Goal: Transaction & Acquisition: Purchase product/service

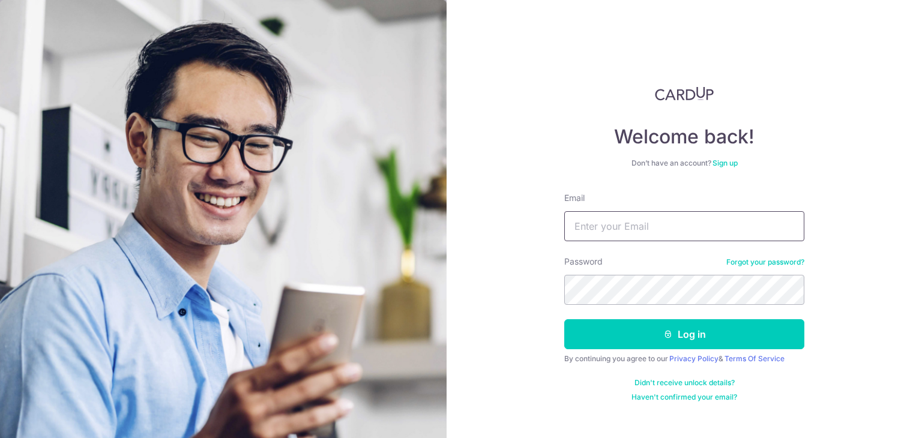
type input "qualianova@gmail.com"
click at [680, 334] on button "Log in" at bounding box center [684, 334] width 240 height 30
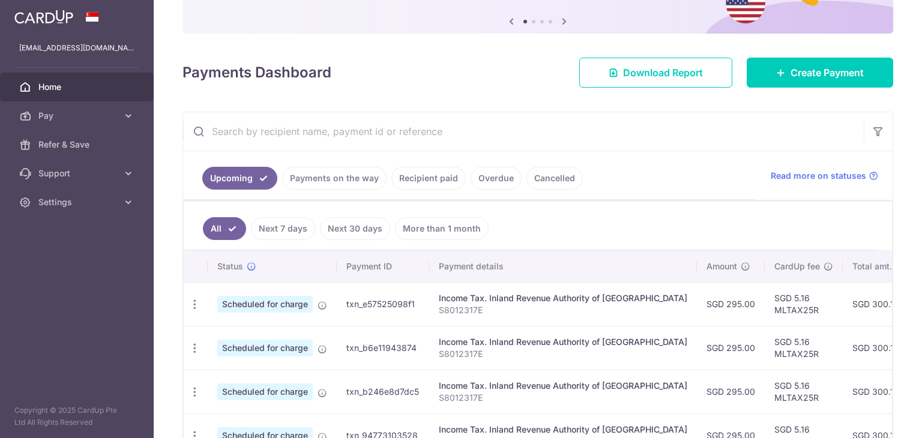
scroll to position [74, 0]
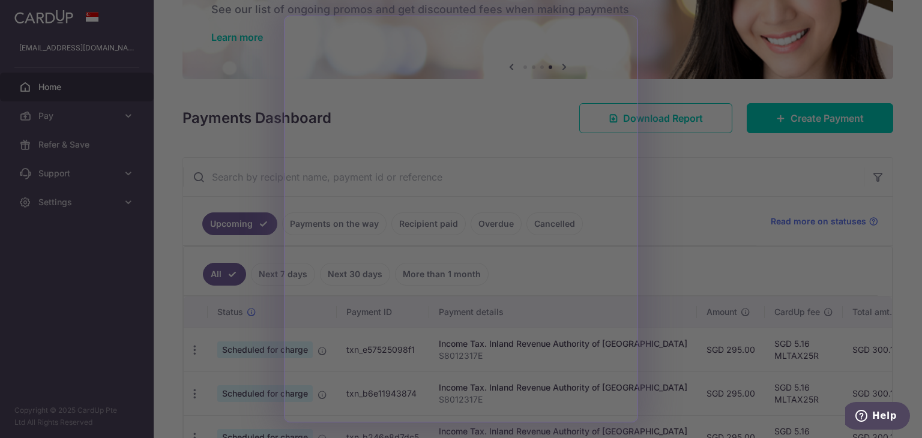
click at [734, 203] on div at bounding box center [465, 221] width 931 height 442
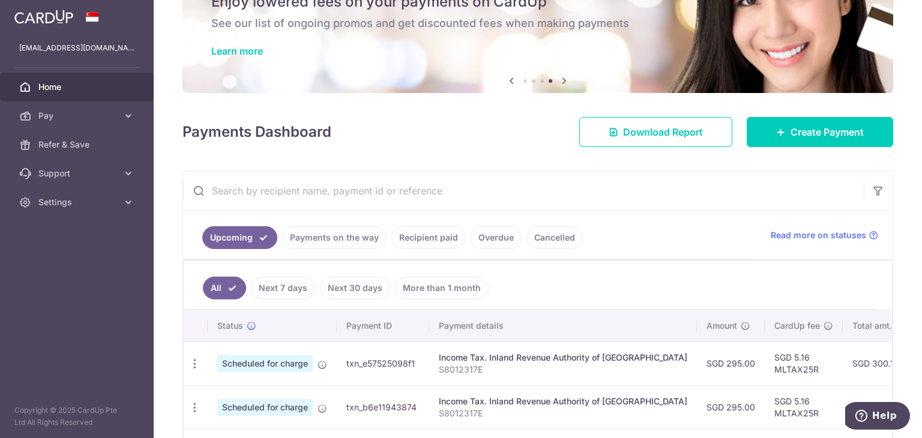
scroll to position [0, 0]
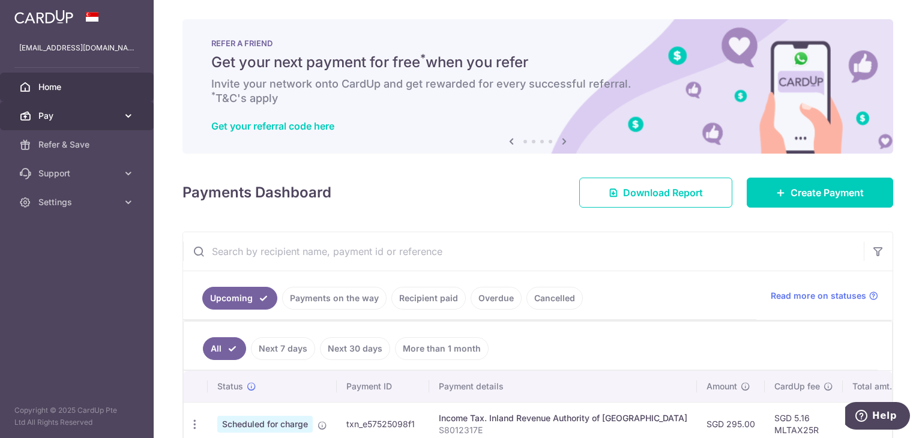
click at [130, 115] on icon at bounding box center [128, 116] width 12 height 12
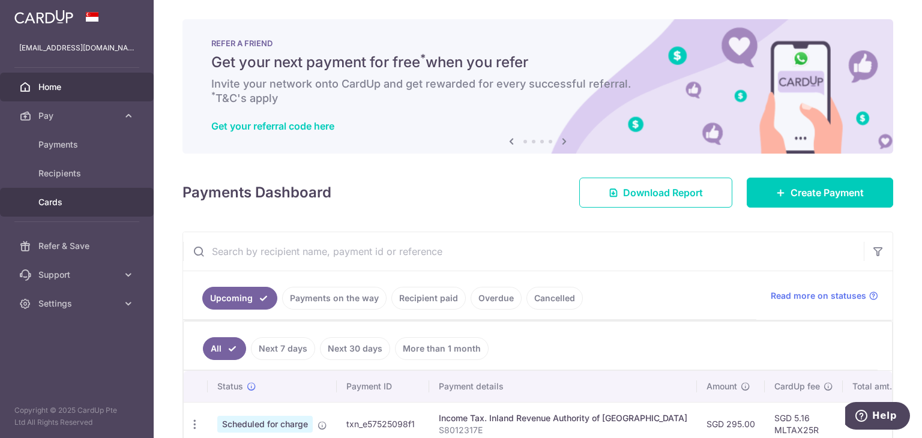
click at [73, 207] on span "Cards" at bounding box center [77, 202] width 79 height 12
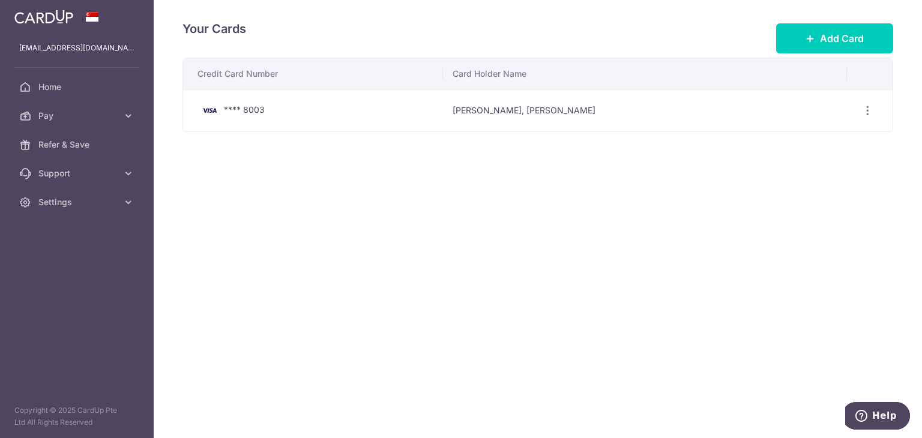
click at [818, 56] on div "Your Cards Add Card" at bounding box center [537, 38] width 710 height 38
click at [824, 34] on span "Add Card" at bounding box center [842, 38] width 44 height 14
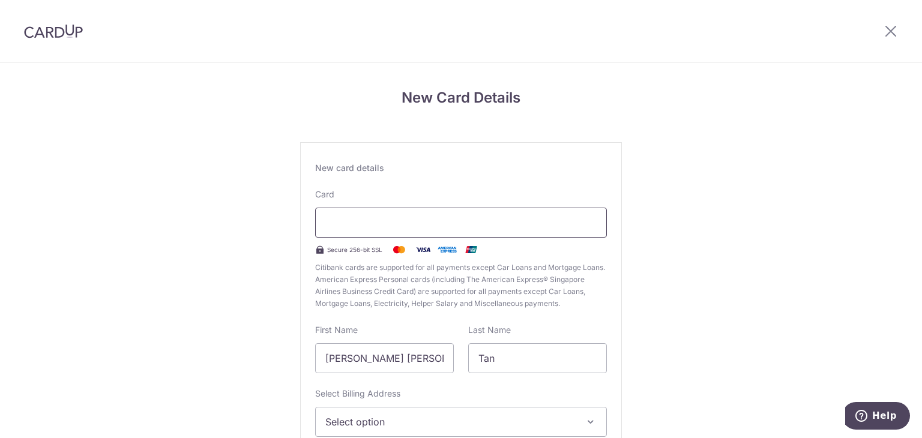
click at [366, 230] on div at bounding box center [461, 223] width 292 height 30
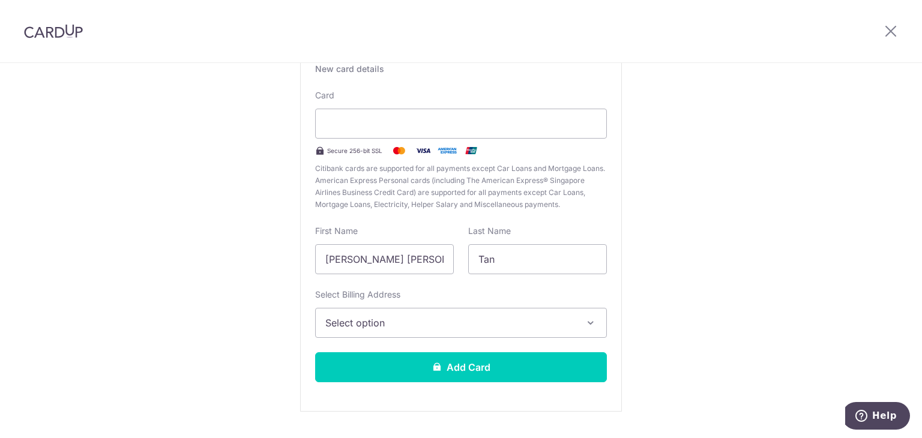
scroll to position [120, 0]
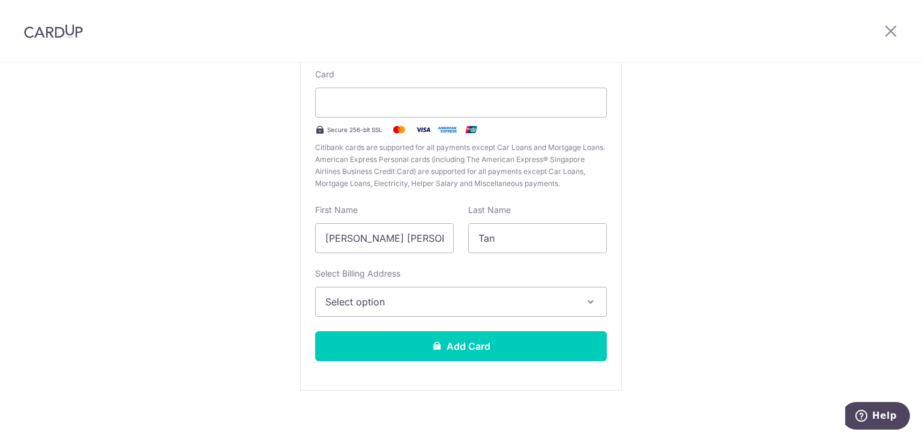
click at [568, 110] on div "Card Secure 256-bit SSL Citibank cards are supported for all payments except Ca…" at bounding box center [461, 128] width 292 height 121
click at [485, 305] on span "Select option" at bounding box center [450, 302] width 250 height 14
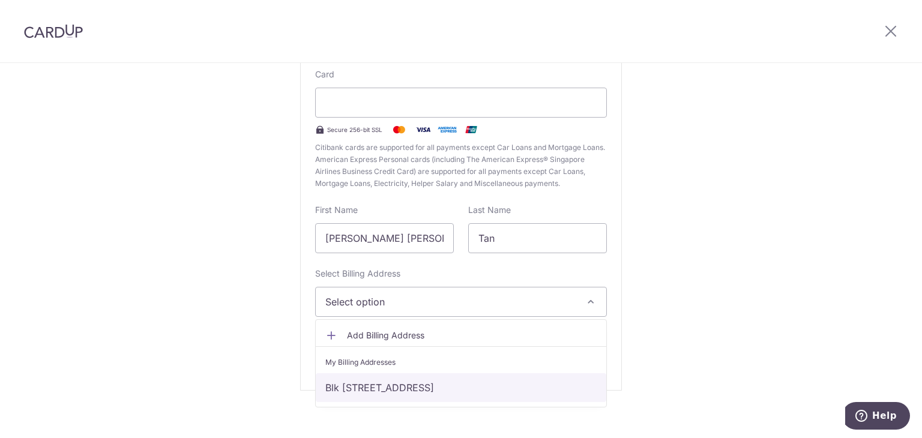
click at [478, 386] on link "Blk 627 Bukit Batok Central, #07-644, Singapore, Central Singapore, Singapore-6…" at bounding box center [461, 387] width 290 height 29
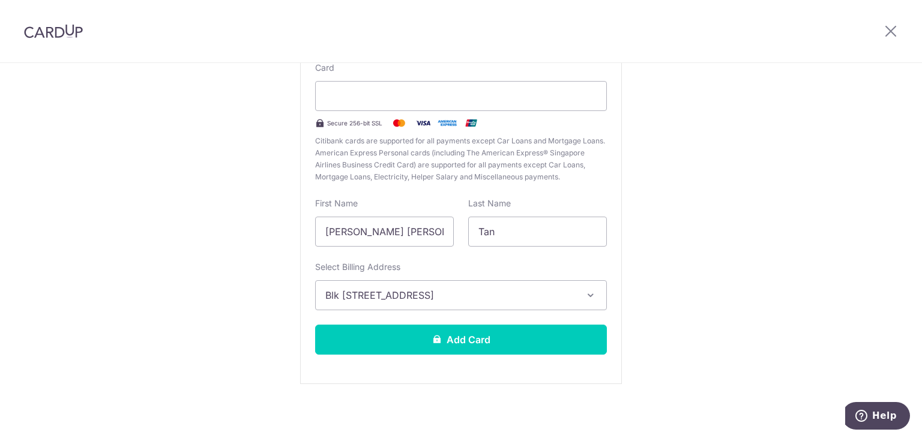
scroll to position [128, 0]
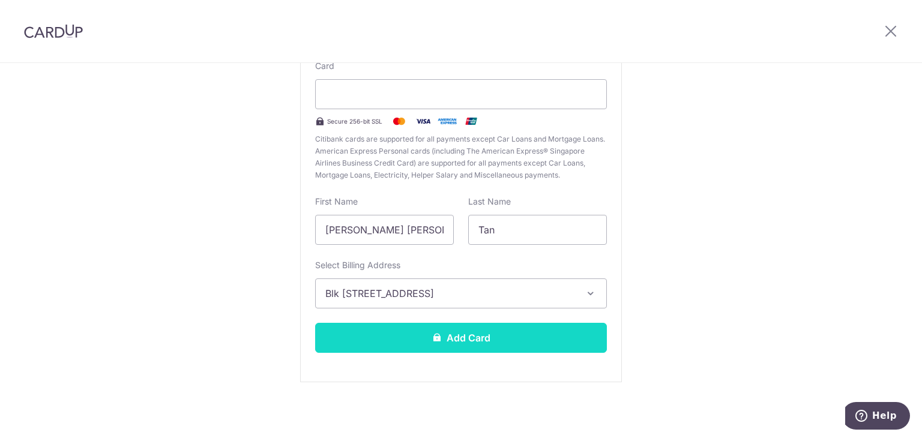
click at [519, 331] on button "Add Card" at bounding box center [461, 338] width 292 height 30
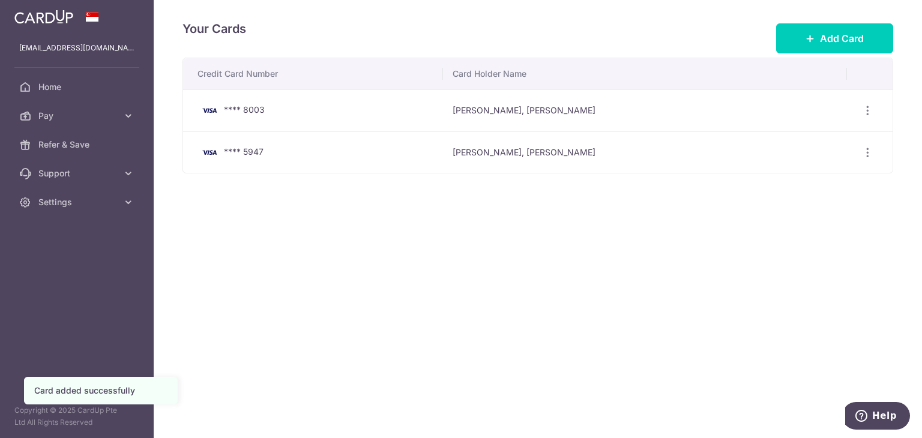
click at [419, 320] on div "Your Cards Add Card Credit Card Number Card Holder Name **** 8003 [PERSON_NAME]…" at bounding box center [538, 219] width 768 height 438
click at [107, 124] on link "Pay" at bounding box center [77, 115] width 154 height 29
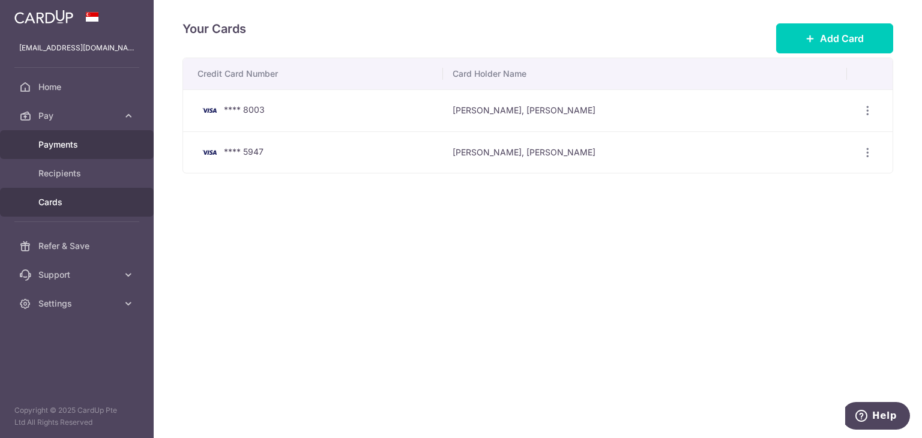
click at [97, 152] on link "Payments" at bounding box center [77, 144] width 154 height 29
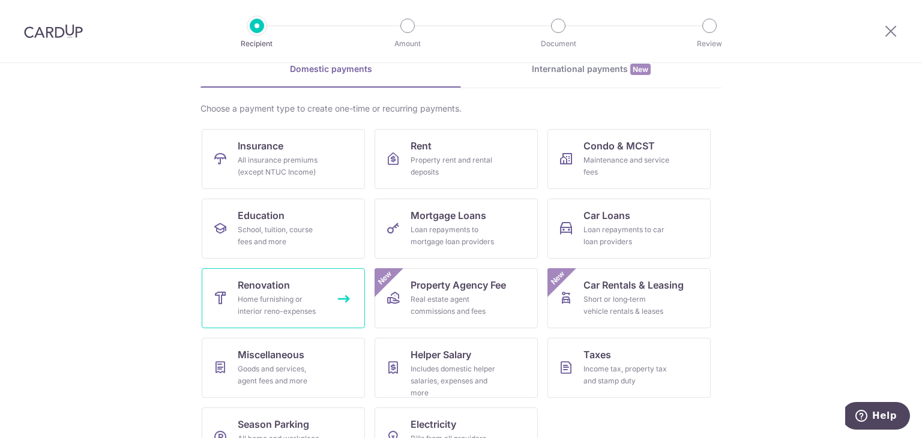
scroll to position [98, 0]
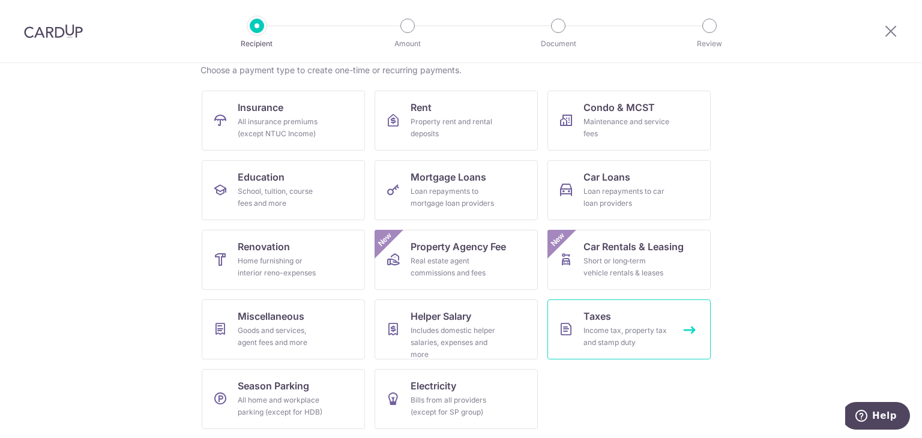
click at [629, 313] on link "Taxes Income tax, property tax and stamp duty" at bounding box center [628, 329] width 163 height 60
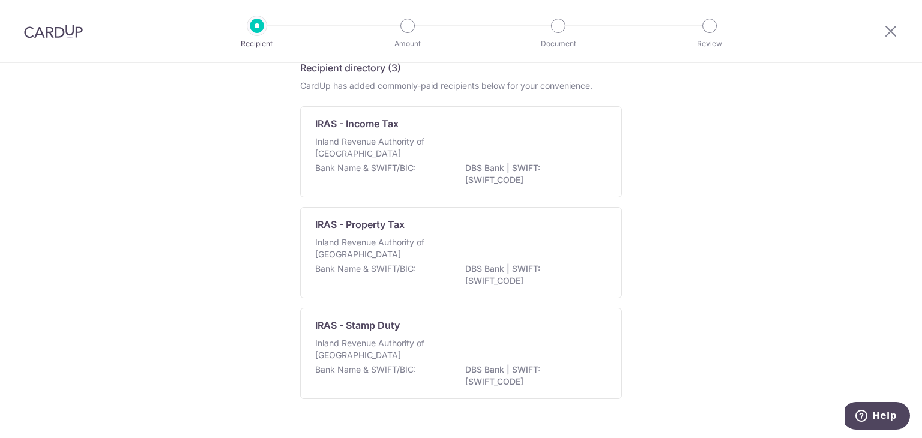
scroll to position [60, 0]
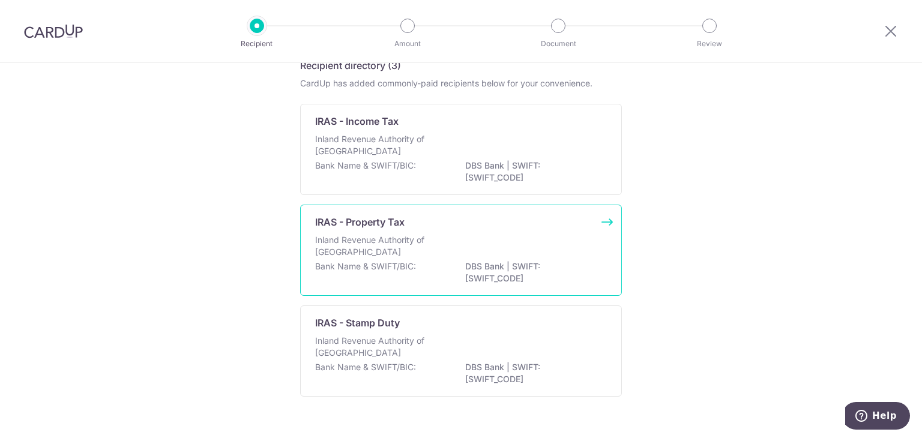
click at [396, 245] on p "Inland Revenue Authority of [GEOGRAPHIC_DATA]" at bounding box center [378, 246] width 127 height 24
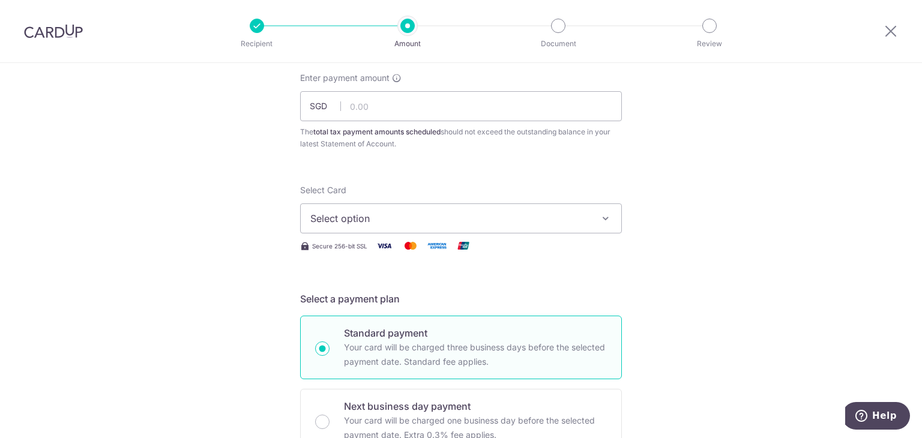
scroll to position [120, 0]
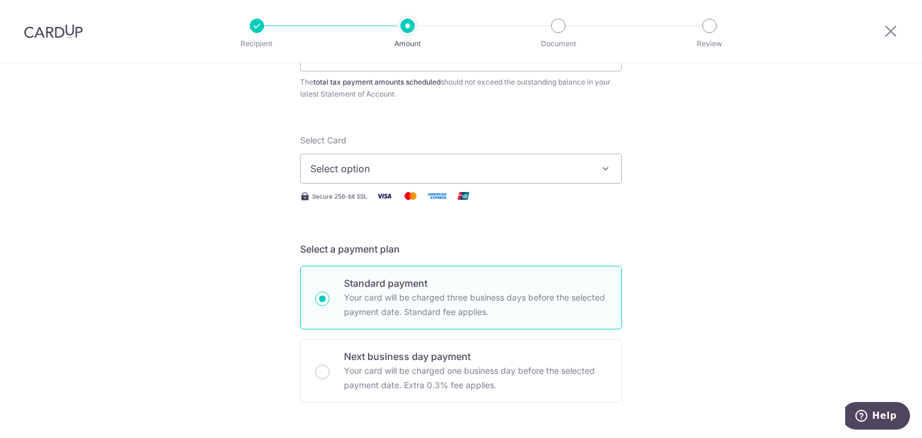
click at [551, 163] on span "Select option" at bounding box center [450, 168] width 280 height 14
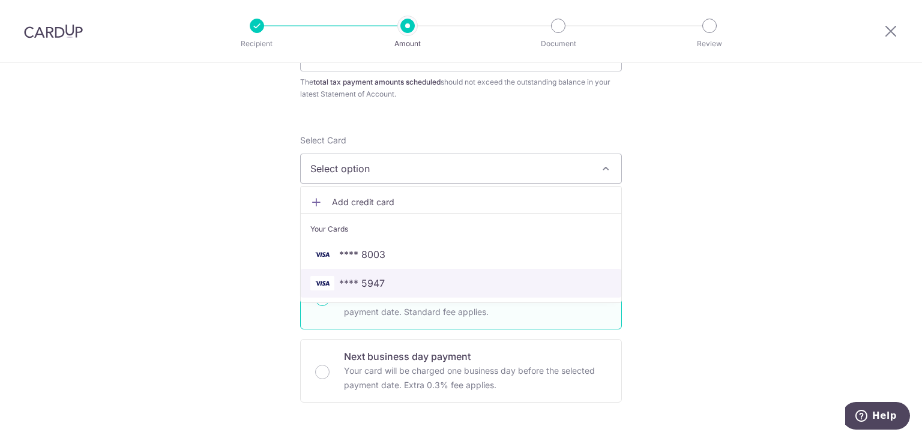
click at [483, 282] on span "**** 5947" at bounding box center [460, 283] width 301 height 14
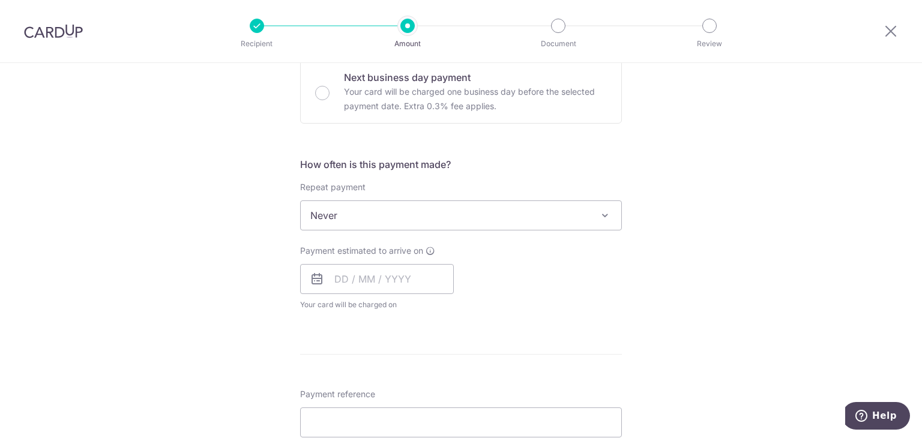
scroll to position [420, 0]
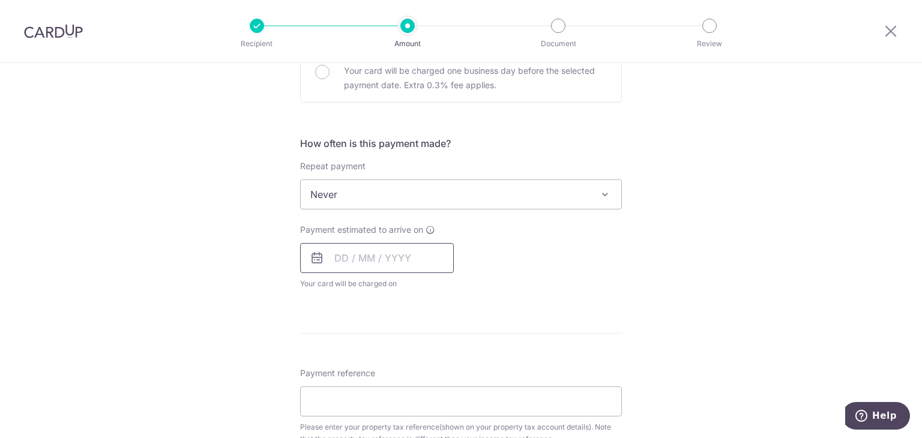
click at [399, 264] on input "text" at bounding box center [377, 258] width 154 height 30
click at [833, 267] on div "Tell us more about your payment Enter payment amount SGD The total tax payment …" at bounding box center [461, 200] width 922 height 1114
click at [431, 254] on input "text" at bounding box center [377, 258] width 154 height 30
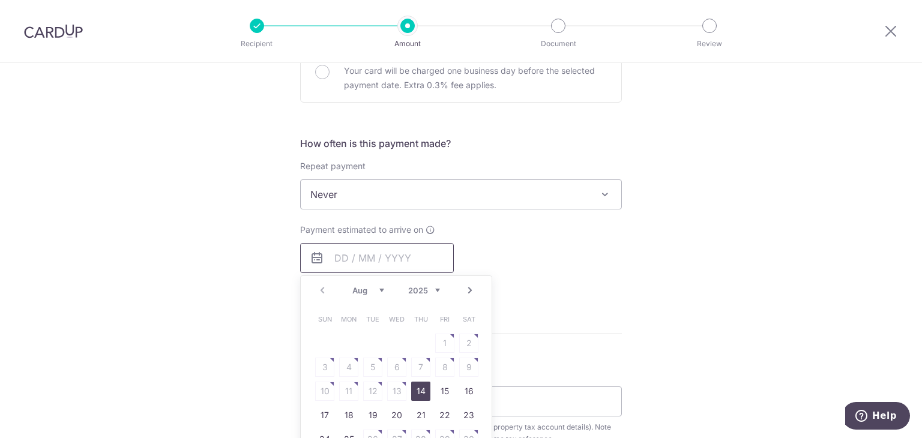
scroll to position [480, 0]
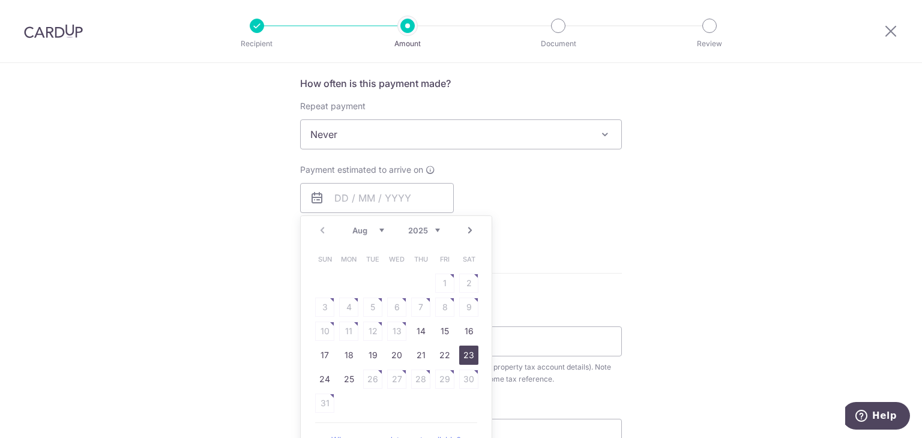
click at [466, 362] on link "23" at bounding box center [468, 355] width 19 height 19
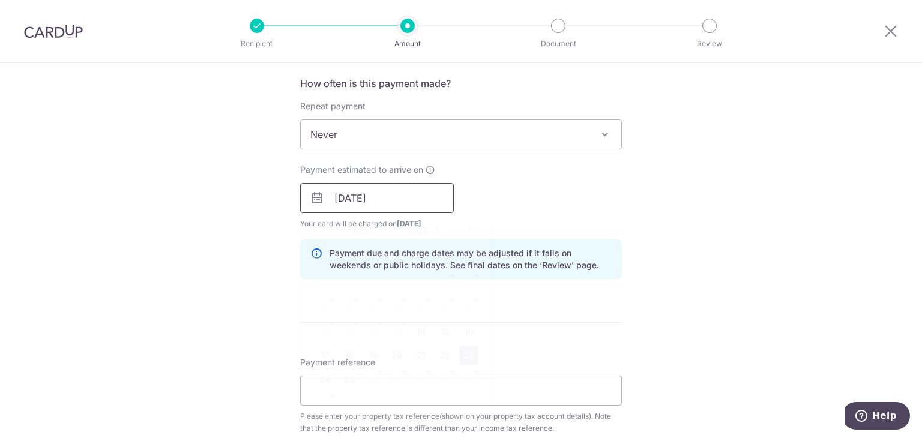
click at [438, 202] on input "23/08/2025" at bounding box center [377, 198] width 154 height 30
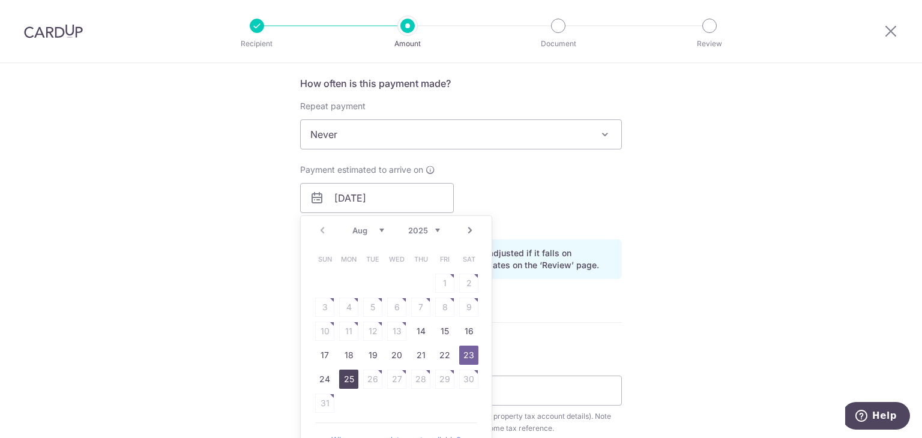
click at [346, 374] on link "25" at bounding box center [348, 379] width 19 height 19
type input "[DATE]"
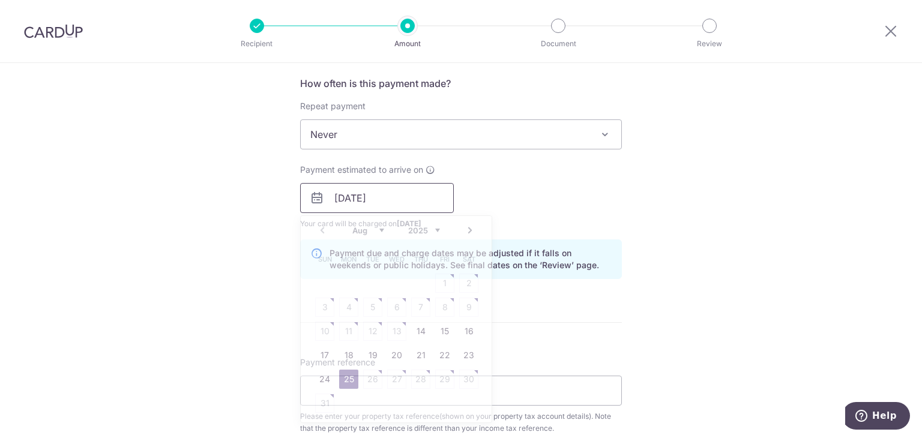
click at [438, 198] on input "[DATE]" at bounding box center [377, 198] width 154 height 30
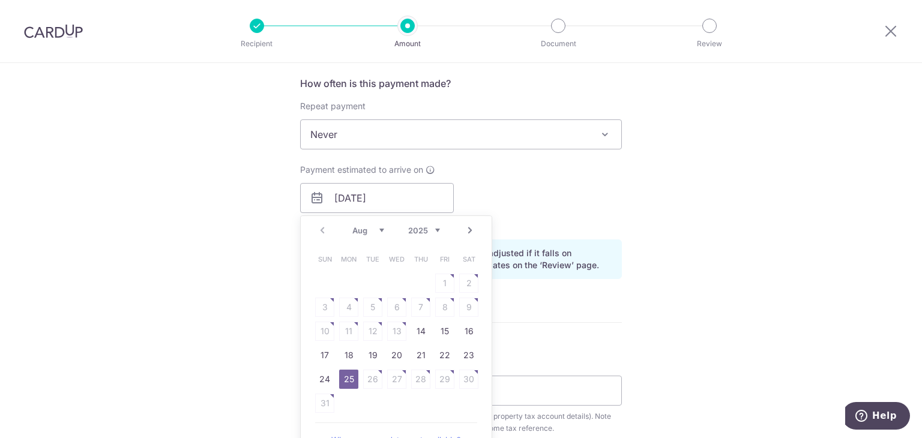
click at [652, 316] on div "Tell us more about your payment Enter payment amount SGD The total tax payment …" at bounding box center [461, 164] width 922 height 1163
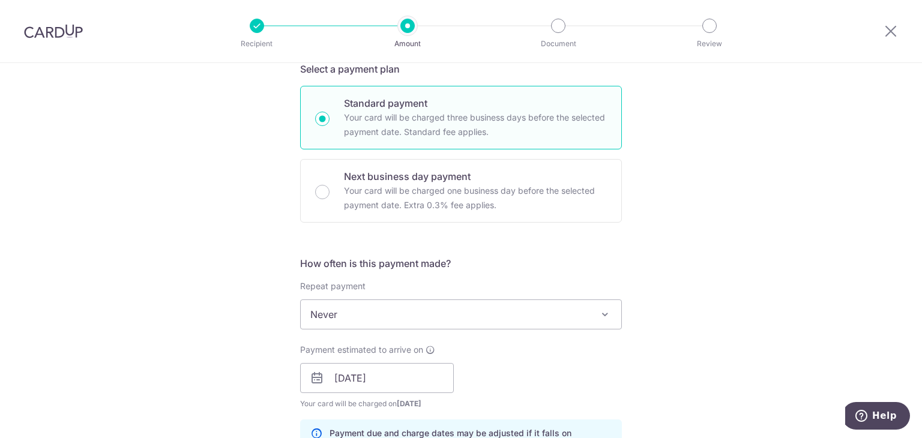
scroll to position [420, 0]
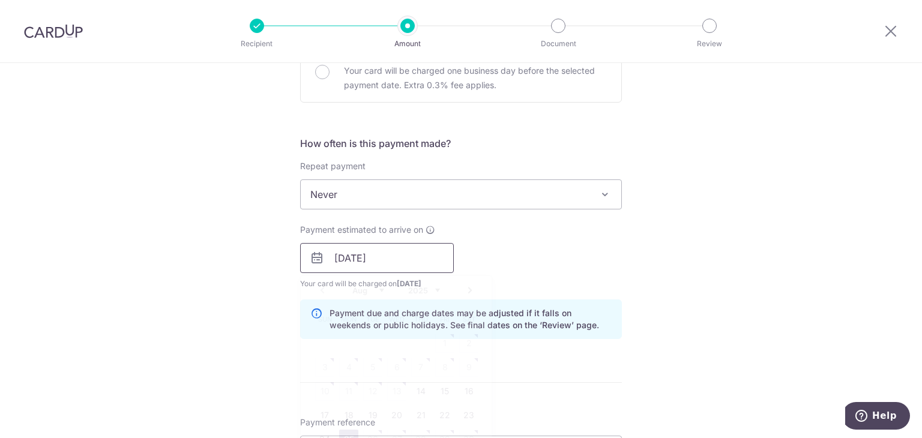
click at [420, 257] on input "[DATE]" at bounding box center [377, 258] width 154 height 30
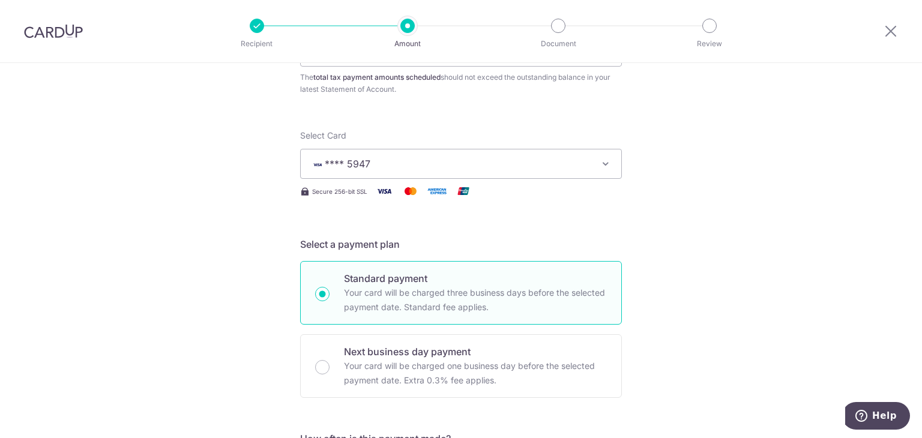
scroll to position [60, 0]
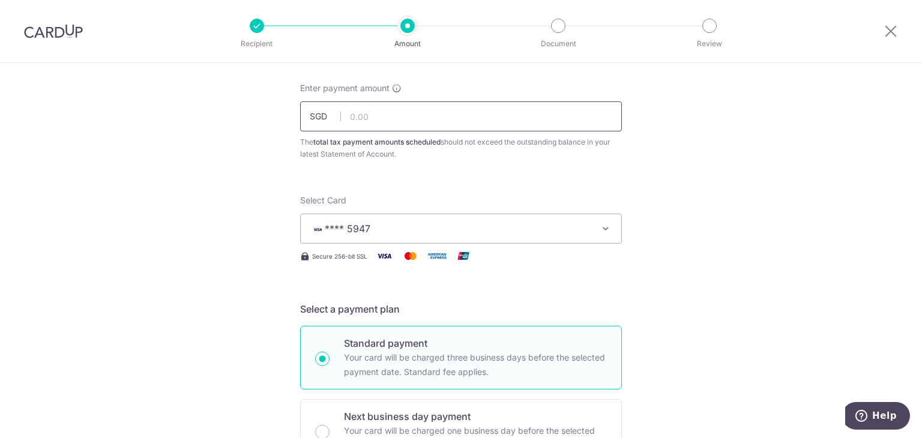
click at [386, 118] on input "text" at bounding box center [461, 116] width 322 height 30
type input "836.90"
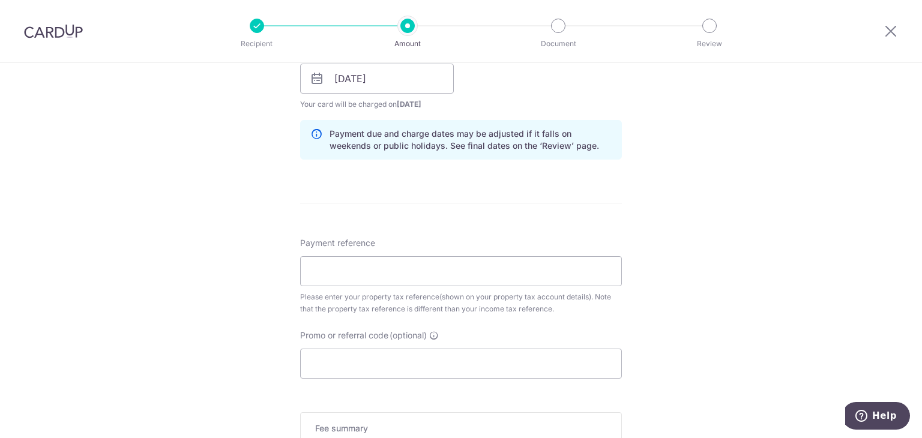
scroll to position [600, 0]
click at [380, 274] on input "Payment reference" at bounding box center [461, 271] width 322 height 30
paste input "5571455S"
type input "5571455S"
click at [390, 358] on input "Promo or referral code (optional)" at bounding box center [461, 363] width 322 height 30
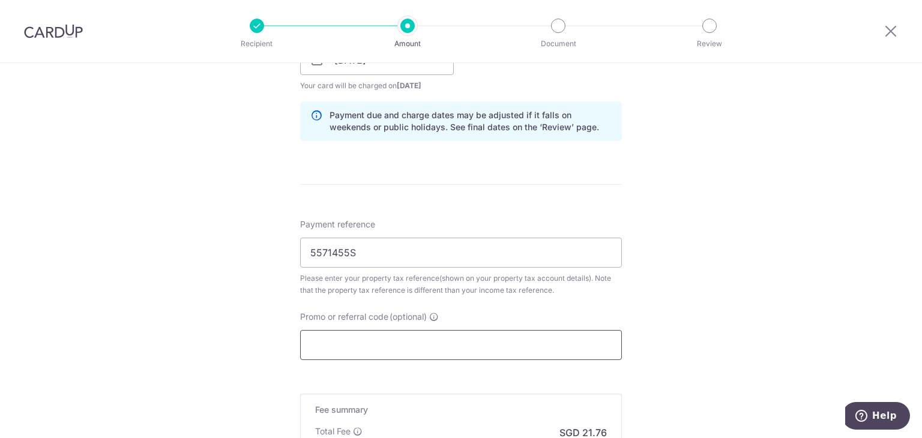
scroll to position [720, 0]
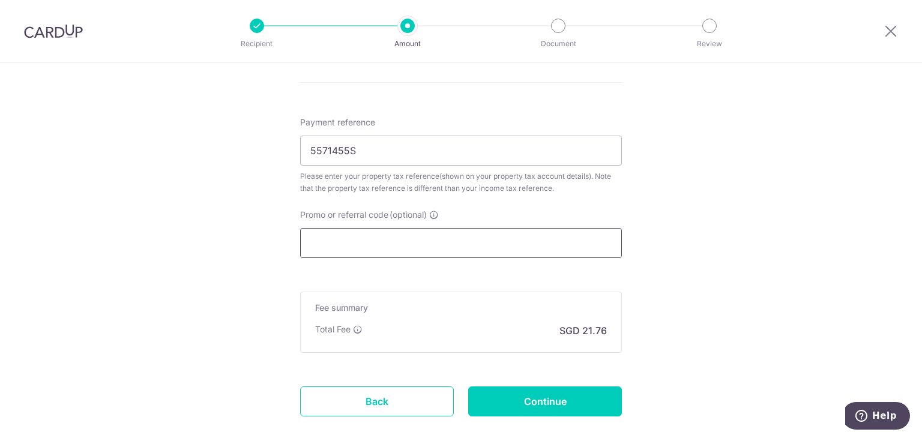
paste input "VTAX25ONE"
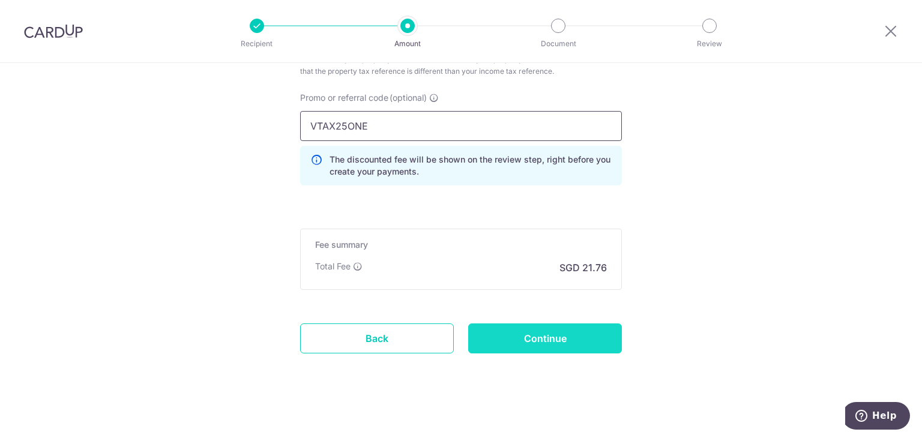
scroll to position [840, 0]
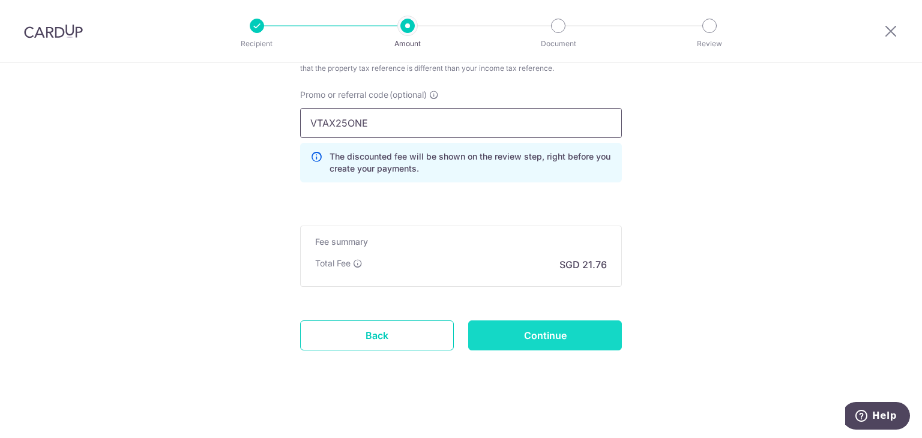
type input "VTAX25ONE"
click at [578, 332] on input "Continue" at bounding box center [545, 335] width 154 height 30
type input "Create Schedule"
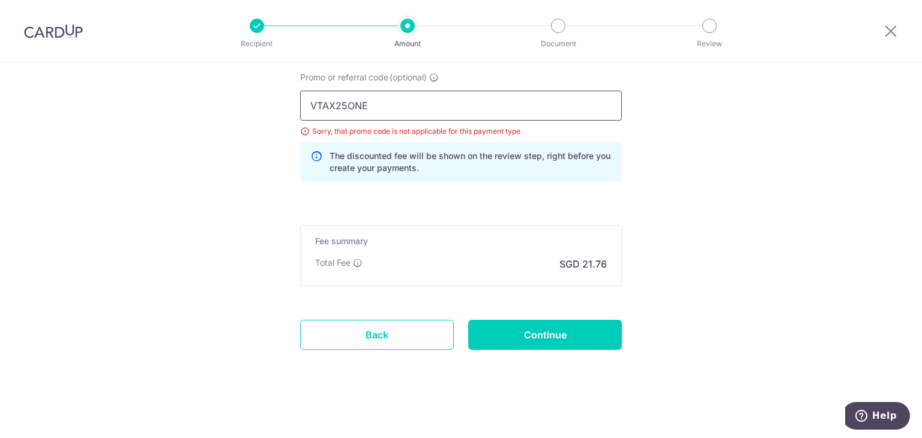
drag, startPoint x: 367, startPoint y: 104, endPoint x: 254, endPoint y: 100, distance: 112.9
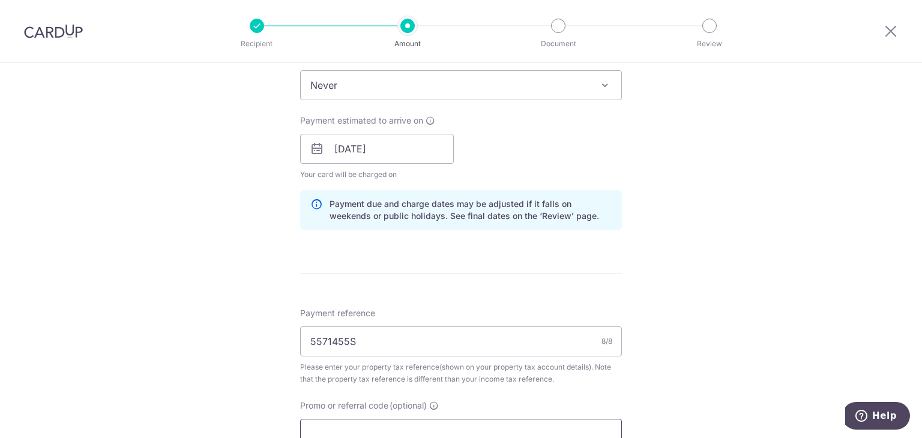
scroll to position [720, 0]
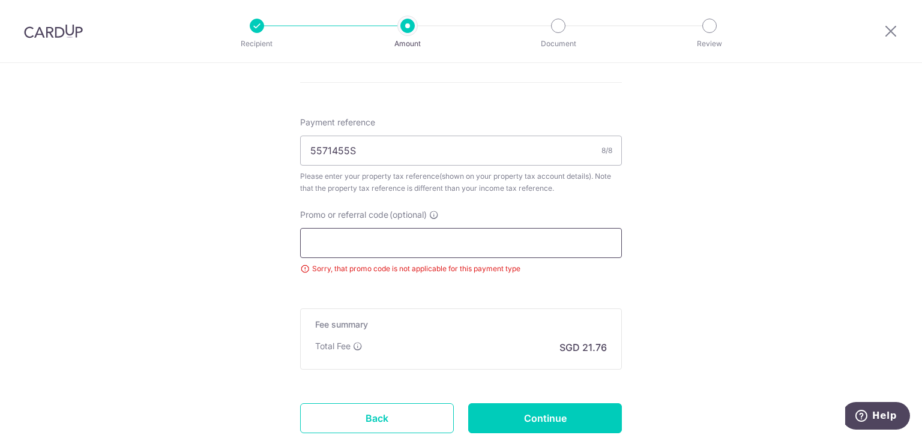
paste input "3NEWR3"
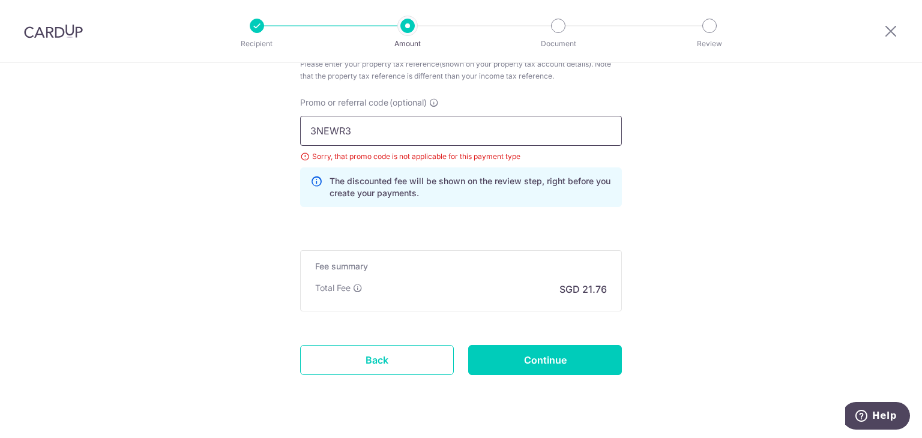
scroll to position [840, 0]
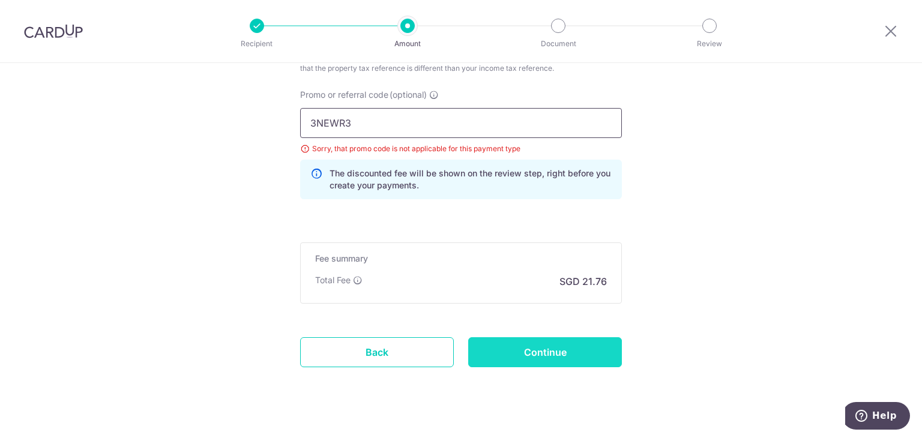
type input "3NEWR3"
click at [556, 346] on input "Continue" at bounding box center [545, 352] width 154 height 30
type input "Update Schedule"
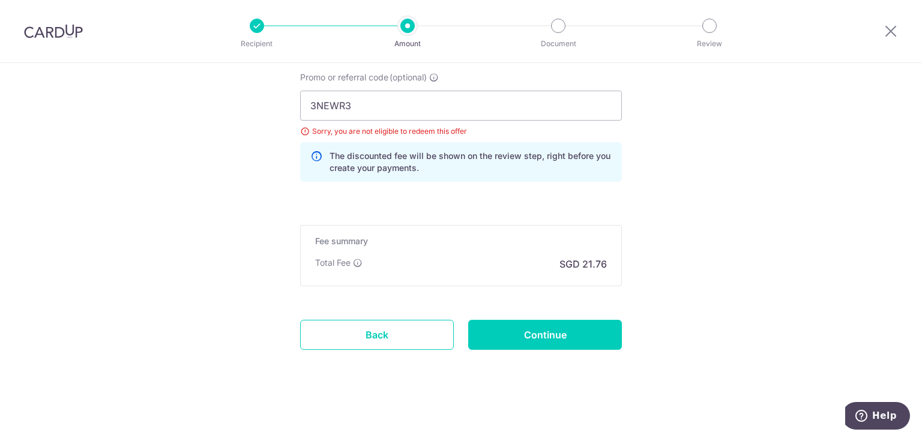
scroll to position [797, 0]
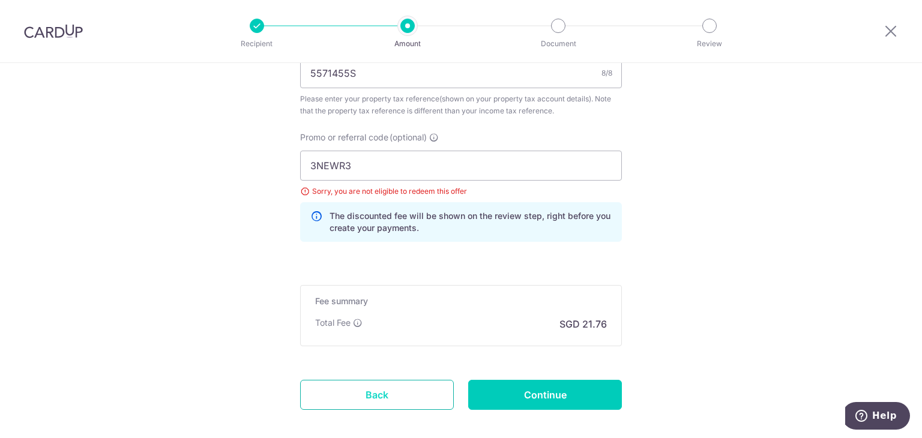
click at [397, 393] on link "Back" at bounding box center [377, 395] width 154 height 30
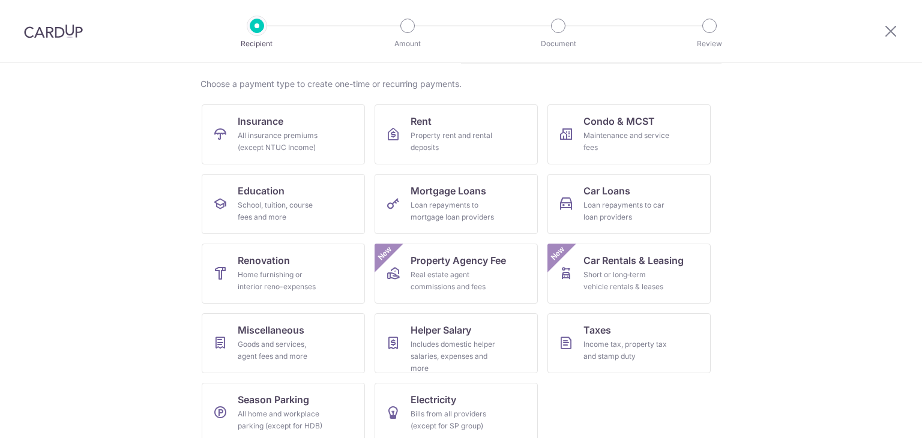
scroll to position [98, 0]
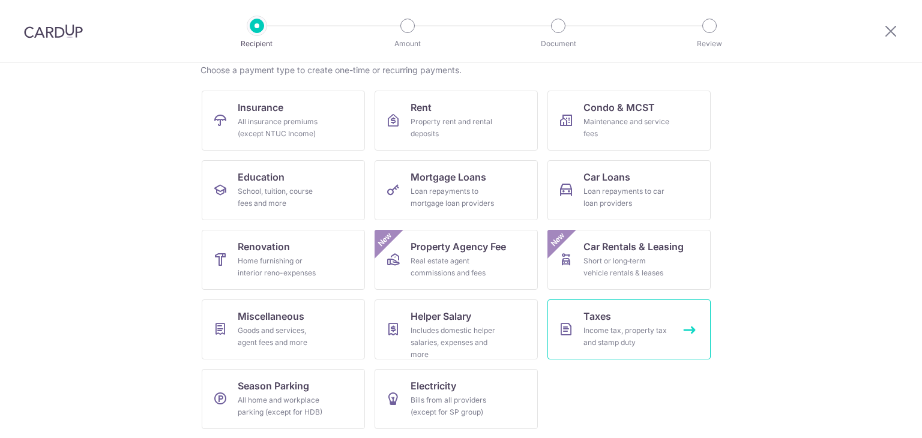
click at [602, 325] on div "Income tax, property tax and stamp duty" at bounding box center [626, 337] width 86 height 24
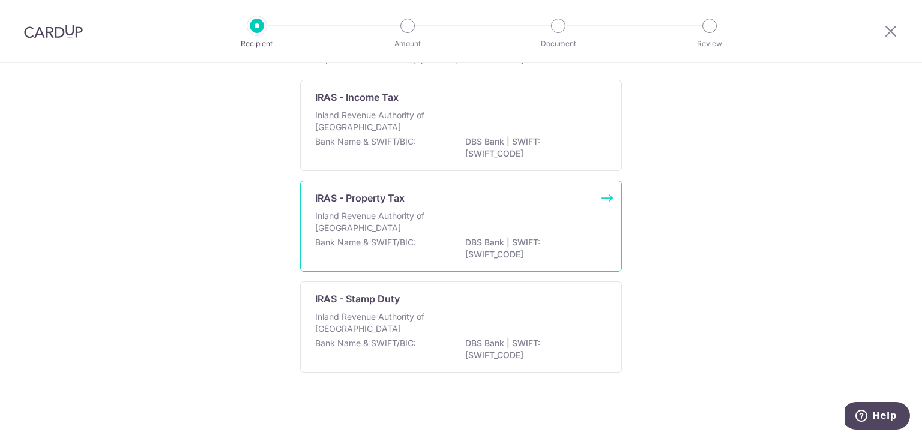
click at [578, 223] on div "Inland Revenue Authority of [GEOGRAPHIC_DATA]" at bounding box center [461, 223] width 292 height 26
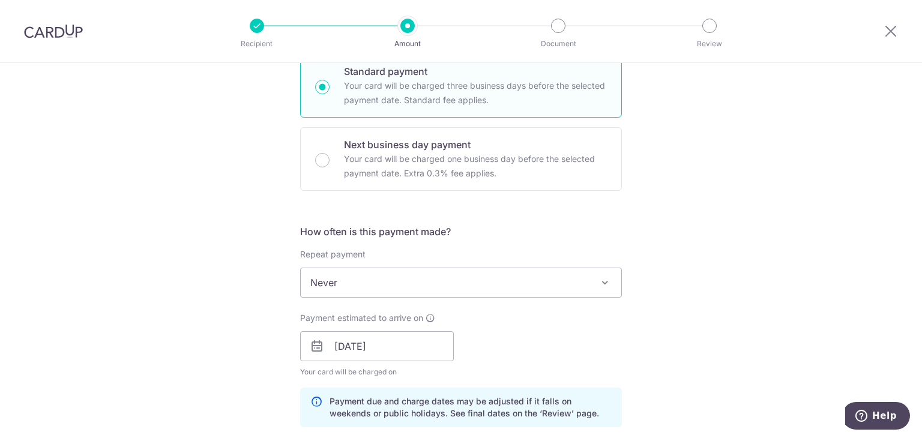
scroll to position [420, 0]
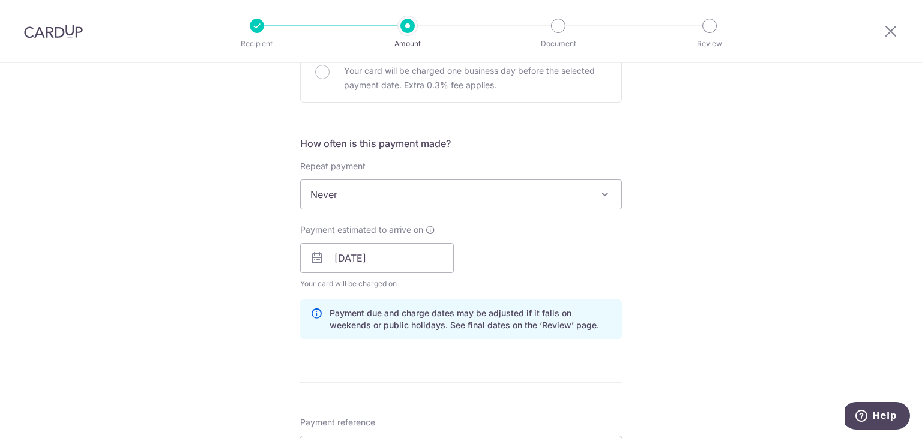
click at [601, 198] on span at bounding box center [605, 194] width 14 height 14
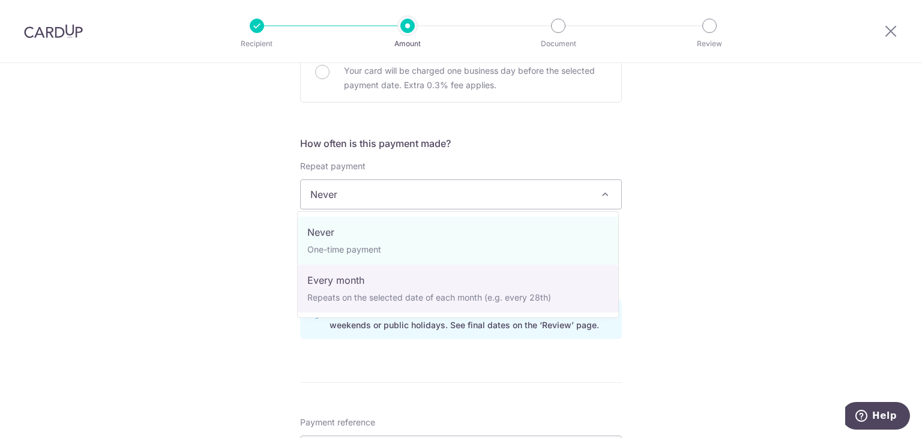
select select "3"
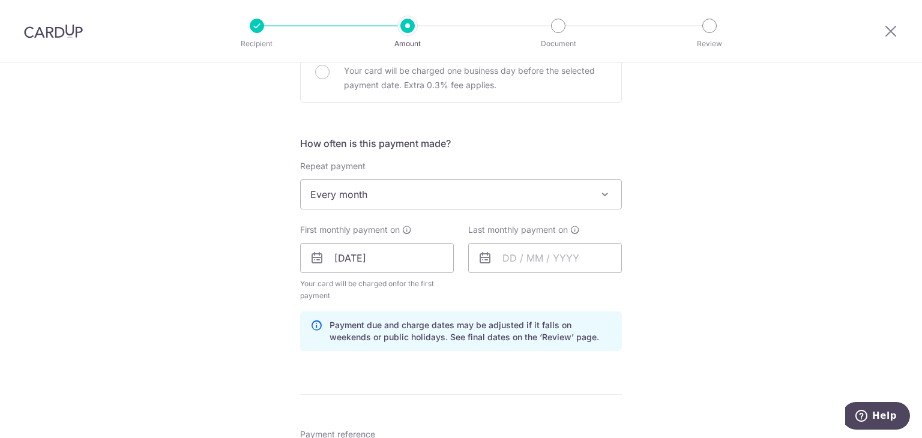
scroll to position [480, 0]
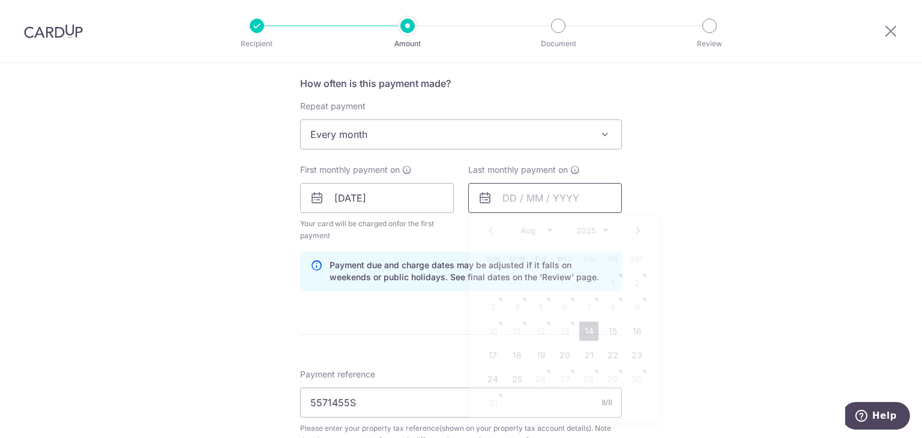
click at [569, 196] on input "text" at bounding box center [545, 198] width 154 height 30
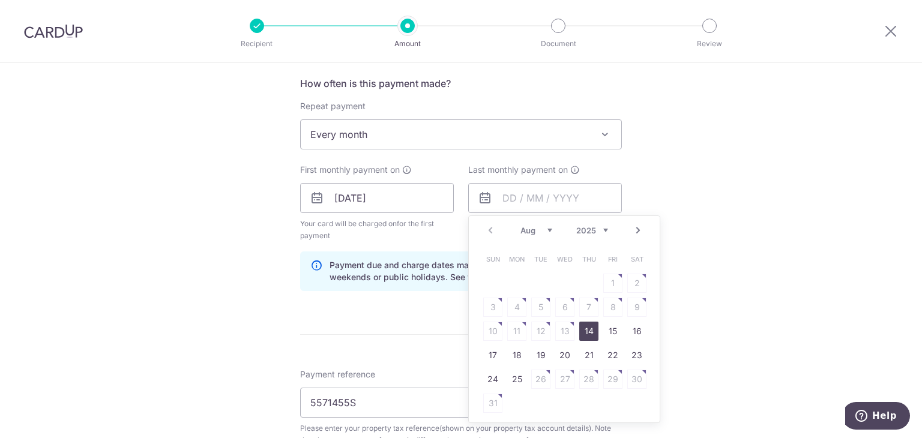
click at [634, 226] on link "Next" at bounding box center [638, 230] width 14 height 14
click at [563, 359] on link "24" at bounding box center [564, 355] width 19 height 19
type input "[DATE]"
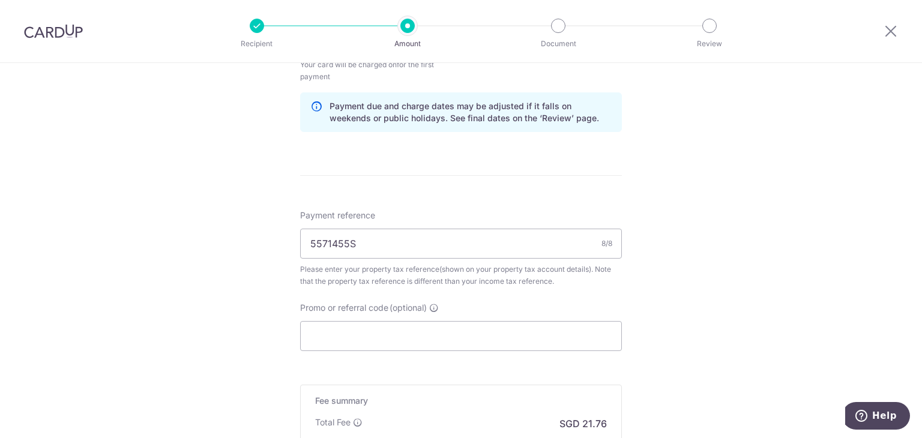
scroll to position [660, 0]
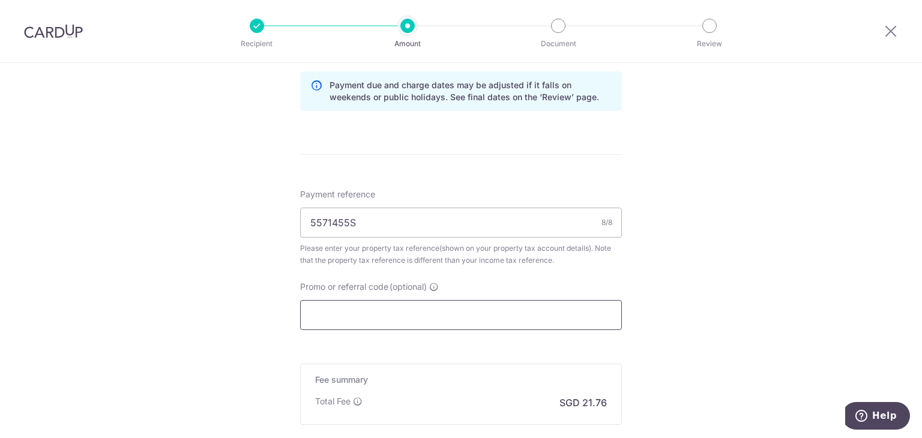
click at [454, 309] on input "Promo or referral code (optional)" at bounding box center [461, 315] width 322 height 30
paste input "3NEWR3"
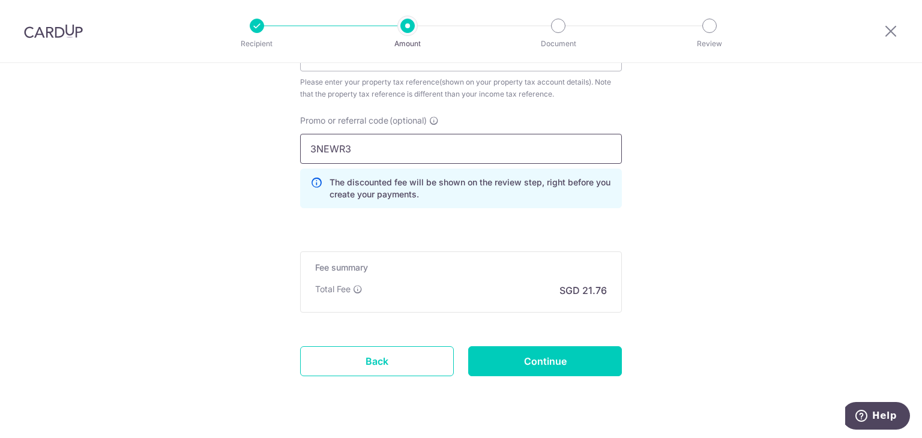
scroll to position [840, 0]
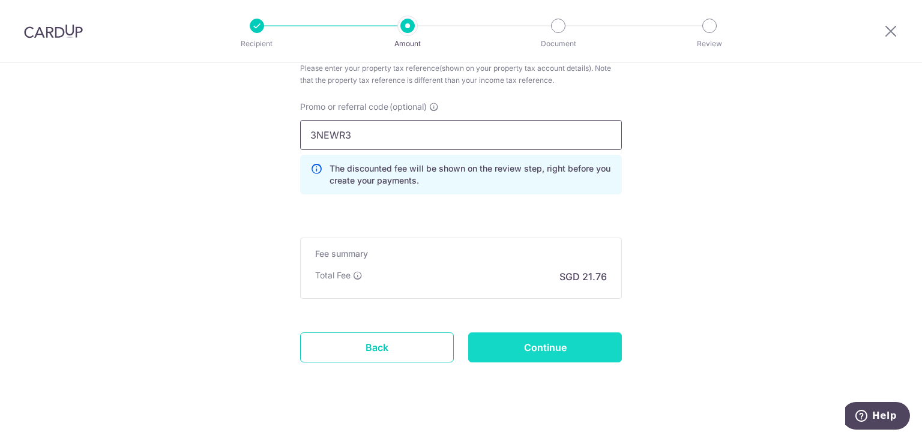
type input "3NEWR3"
click at [554, 348] on input "Continue" at bounding box center [545, 347] width 154 height 30
type input "Update Schedule"
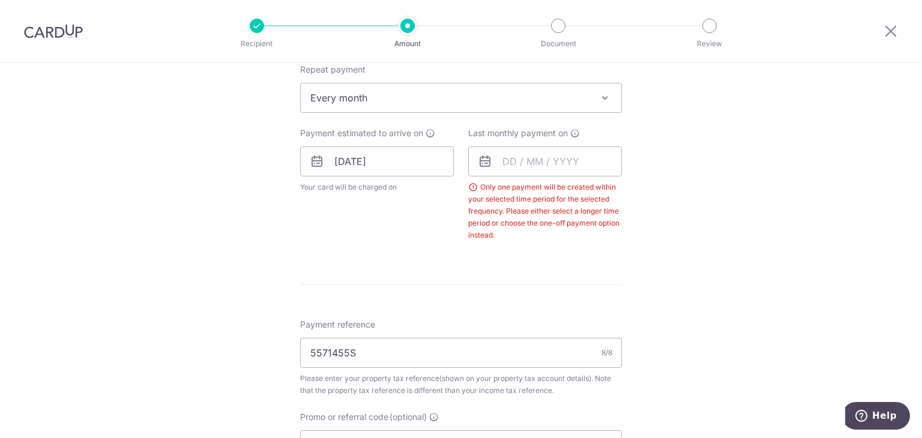
scroll to position [514, 0]
click at [576, 157] on input "text" at bounding box center [545, 164] width 154 height 30
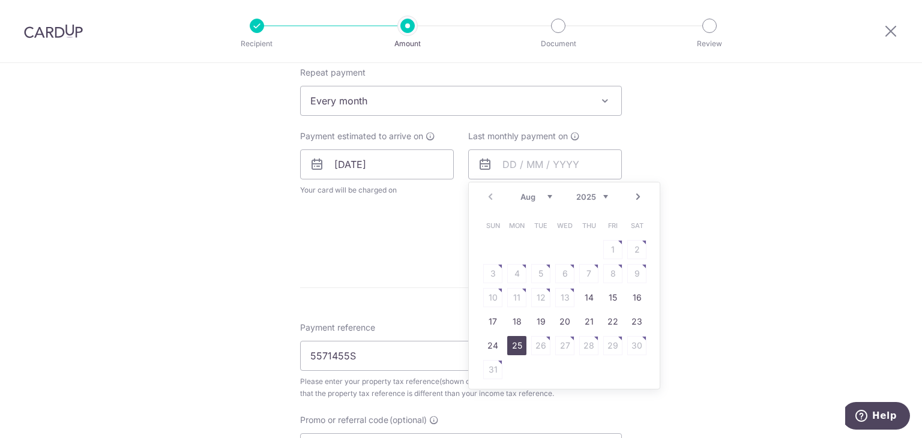
click at [512, 348] on link "25" at bounding box center [516, 345] width 19 height 19
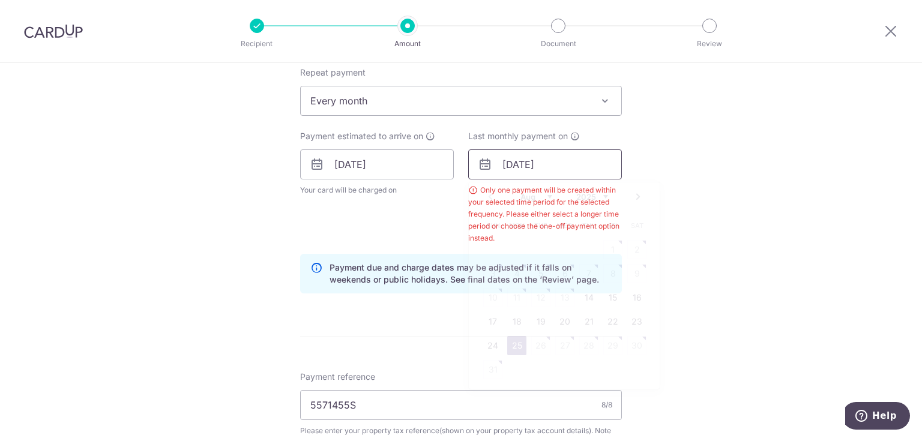
click at [572, 161] on input "[DATE]" at bounding box center [545, 164] width 154 height 30
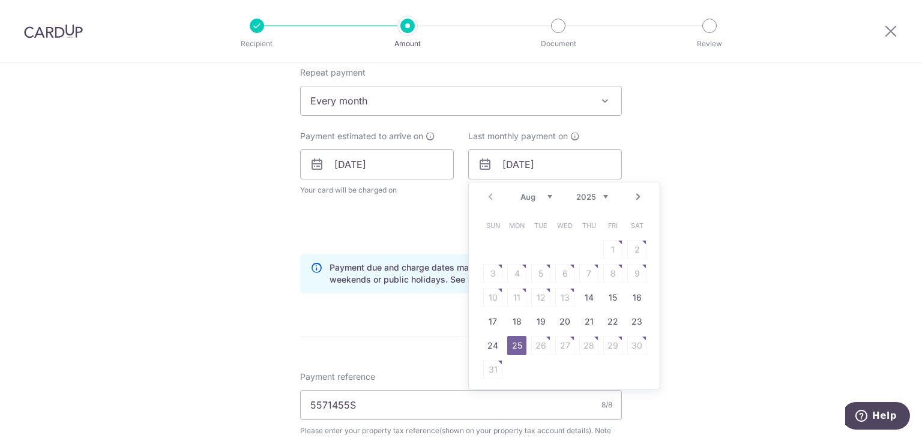
click at [641, 199] on link "Next" at bounding box center [638, 197] width 14 height 14
click at [565, 322] on link "24" at bounding box center [564, 321] width 19 height 19
type input "[DATE]"
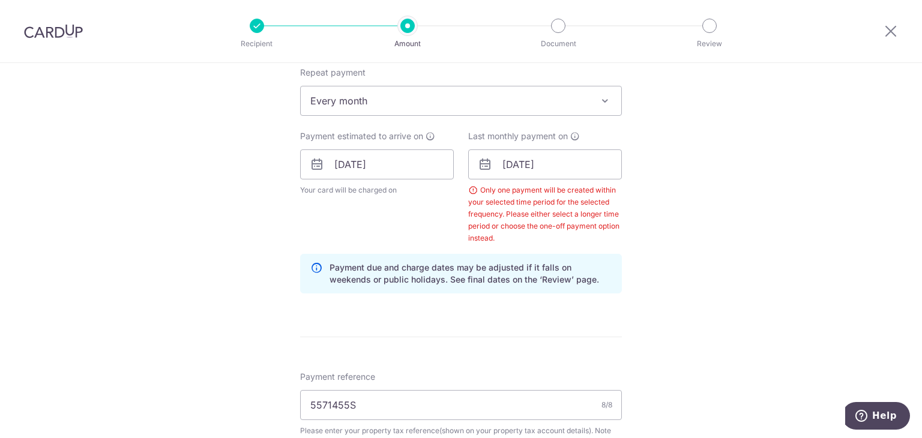
click at [686, 332] on div "Tell us more about your payment Enter payment amount SGD 836.90 836.90 The tota…" at bounding box center [461, 181] width 922 height 1265
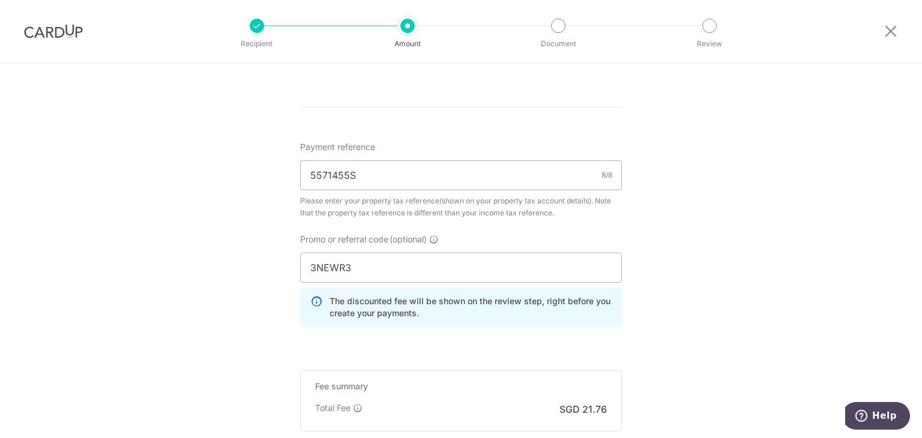
scroll to position [889, 0]
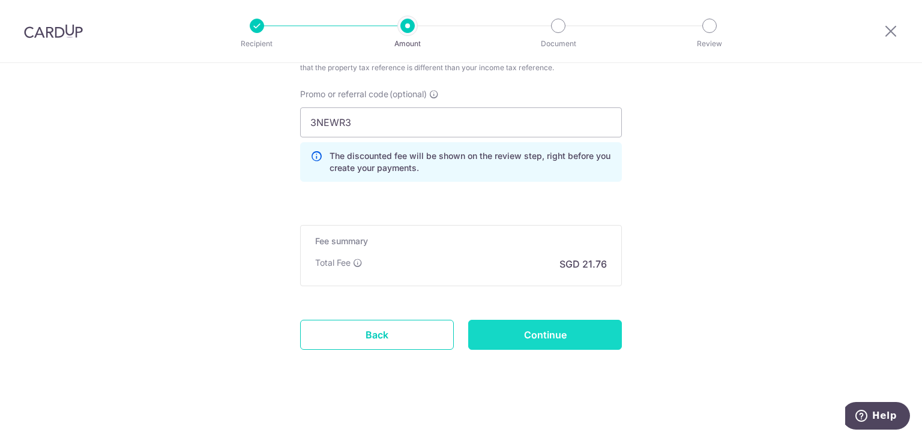
click at [562, 341] on input "Continue" at bounding box center [545, 335] width 154 height 30
type input "Update Schedule"
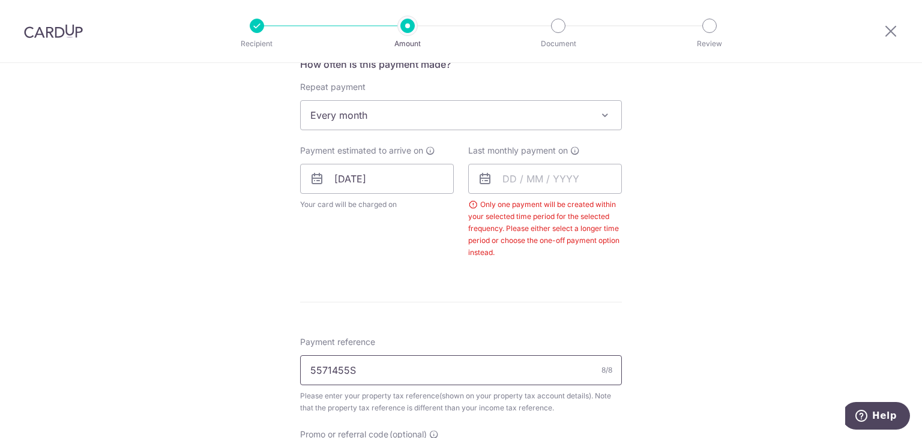
scroll to position [454, 0]
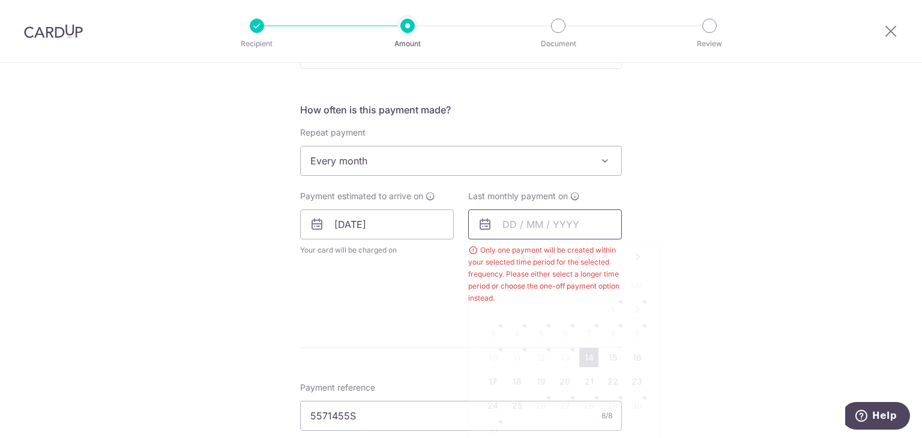
click at [602, 231] on input "text" at bounding box center [545, 224] width 154 height 30
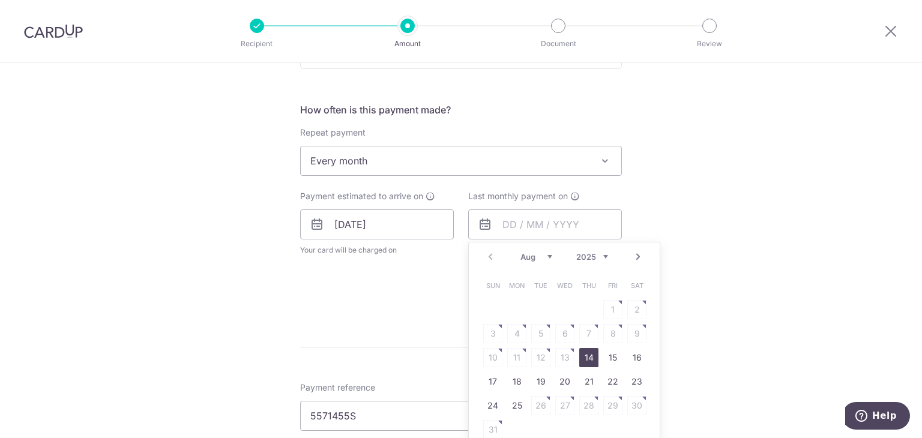
click at [634, 256] on link "Next" at bounding box center [638, 257] width 14 height 14
click at [518, 406] on link "27" at bounding box center [516, 405] width 19 height 19
type input "[DATE]"
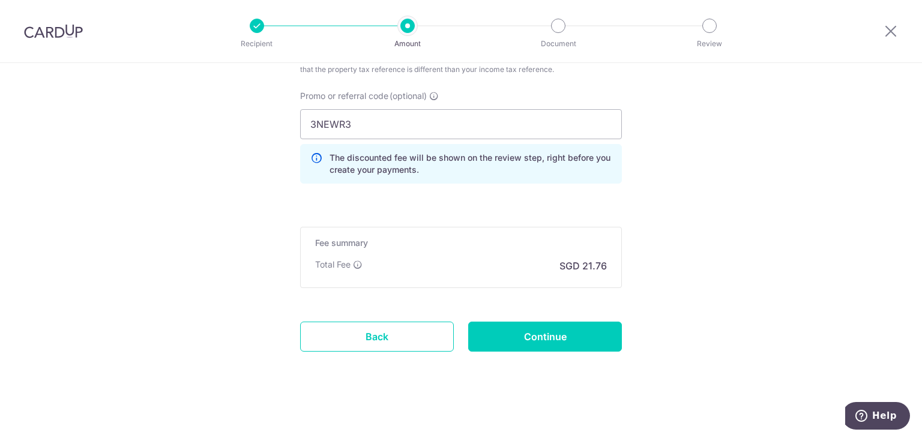
scroll to position [889, 0]
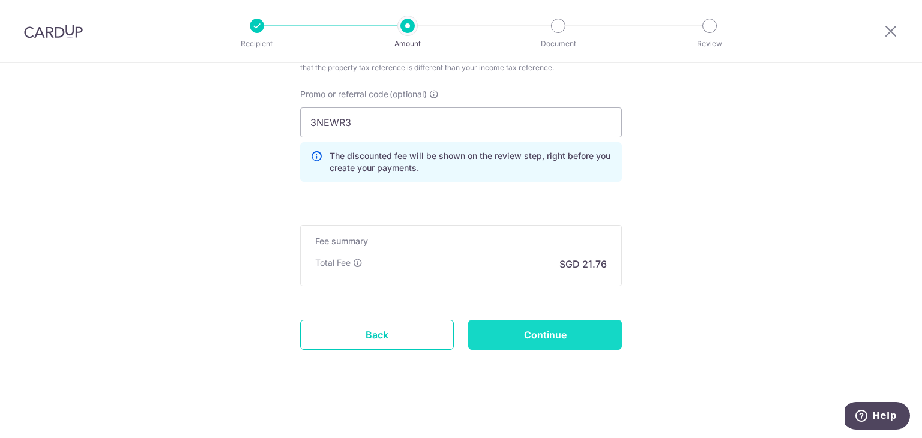
click at [562, 334] on input "Continue" at bounding box center [545, 335] width 154 height 30
type input "Update Schedule"
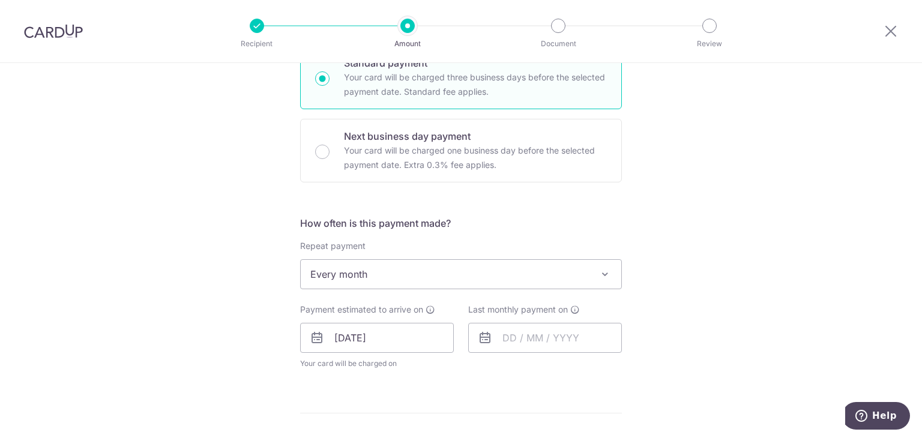
scroll to position [480, 0]
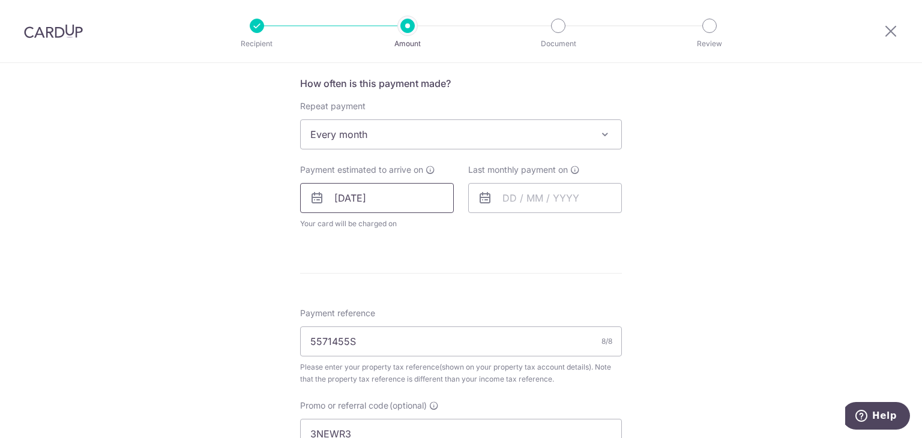
click at [413, 194] on input "[DATE]" at bounding box center [377, 198] width 154 height 30
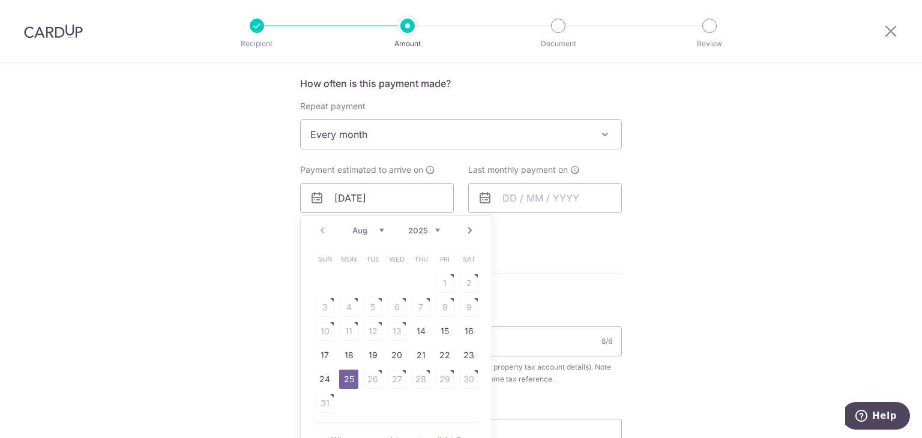
click at [722, 254] on div "Tell us more about your payment Enter payment amount SGD 836.90 836.90 The tota…" at bounding box center [461, 175] width 922 height 1185
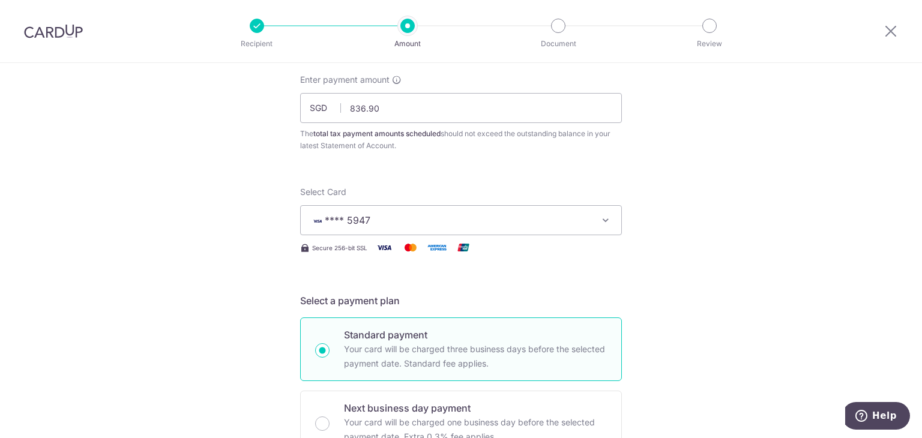
scroll to position [0, 0]
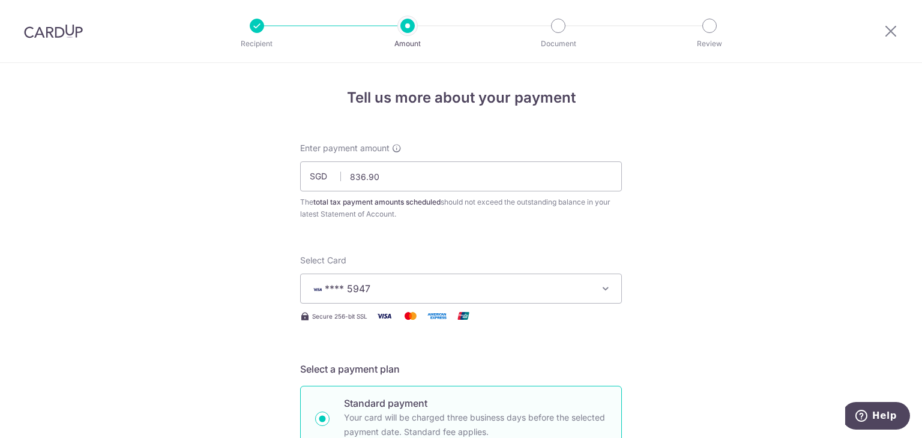
click at [77, 32] on img at bounding box center [53, 31] width 59 height 14
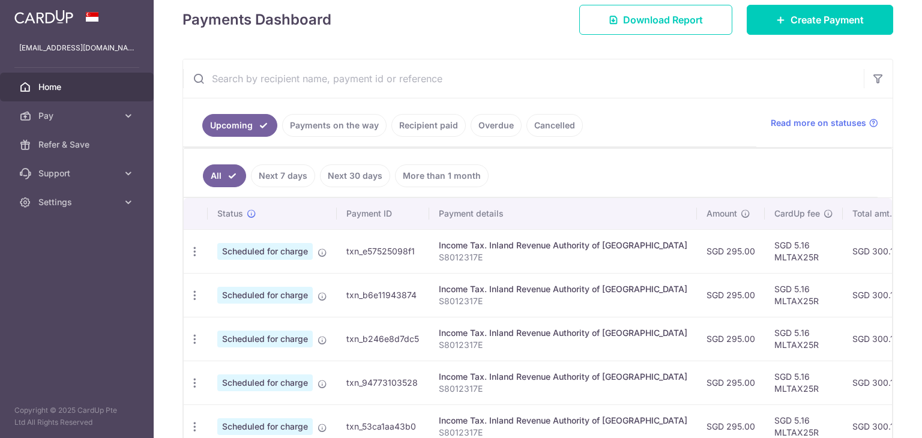
scroll to position [95, 0]
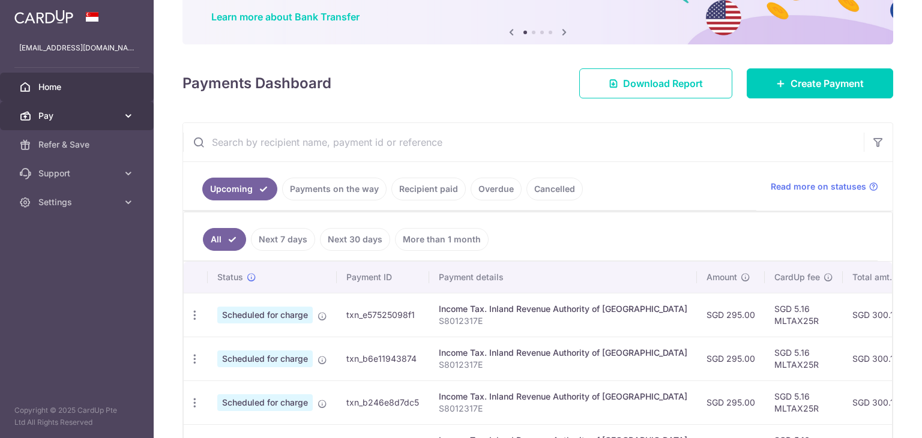
click at [134, 110] on icon at bounding box center [128, 116] width 12 height 12
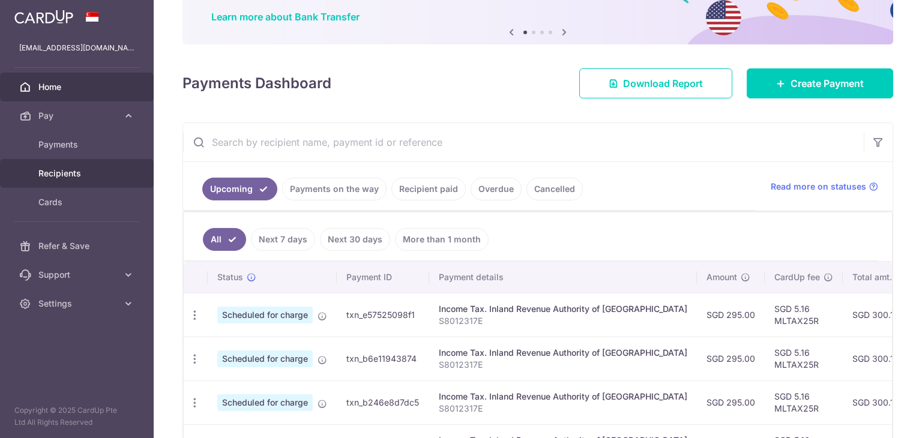
click at [93, 175] on span "Recipients" at bounding box center [77, 173] width 79 height 12
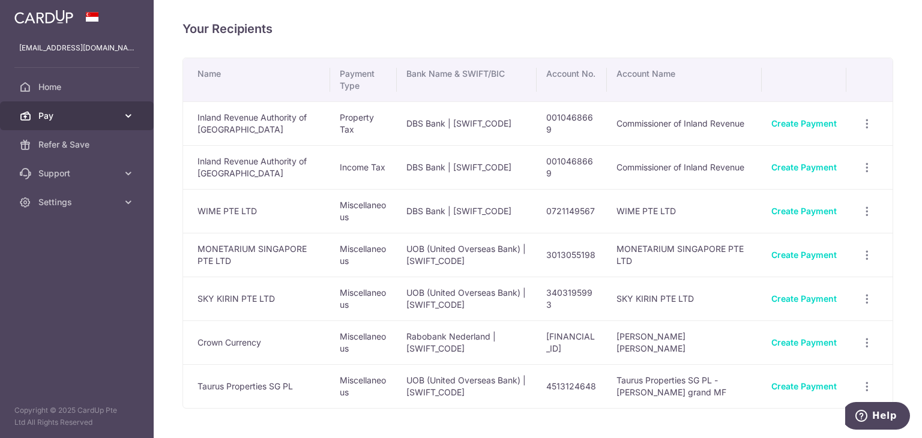
click at [115, 118] on span "Pay" at bounding box center [77, 116] width 79 height 12
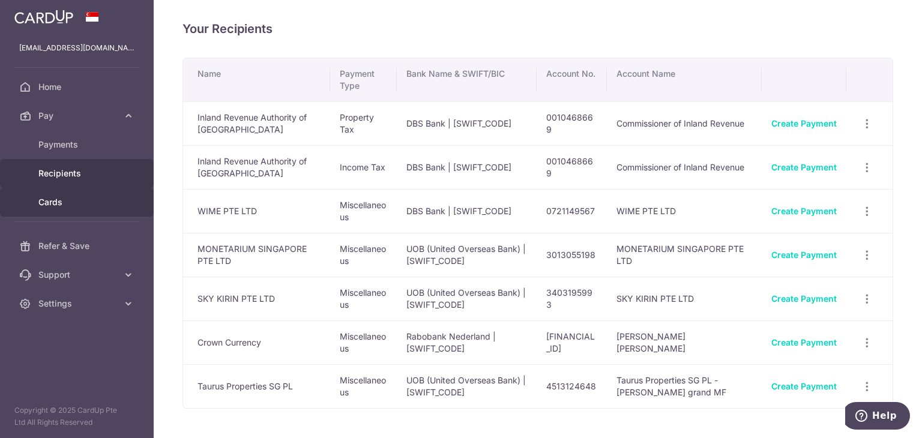
click at [94, 197] on span "Cards" at bounding box center [77, 202] width 79 height 12
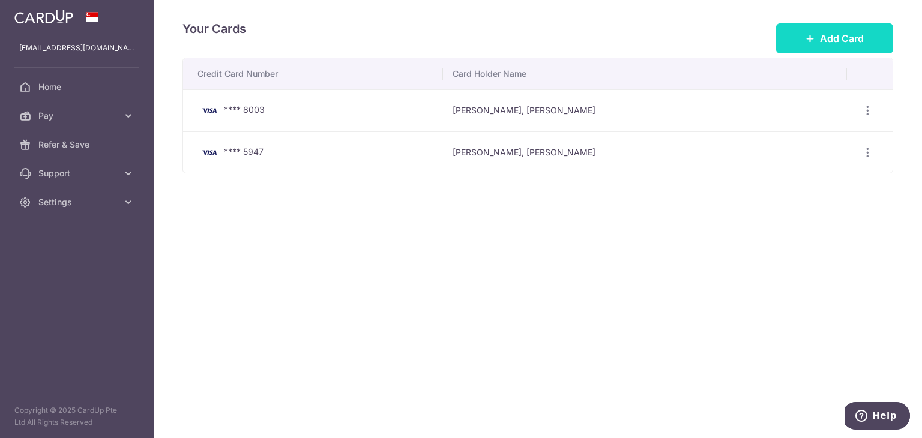
click at [854, 25] on button "Add Card" at bounding box center [834, 38] width 117 height 30
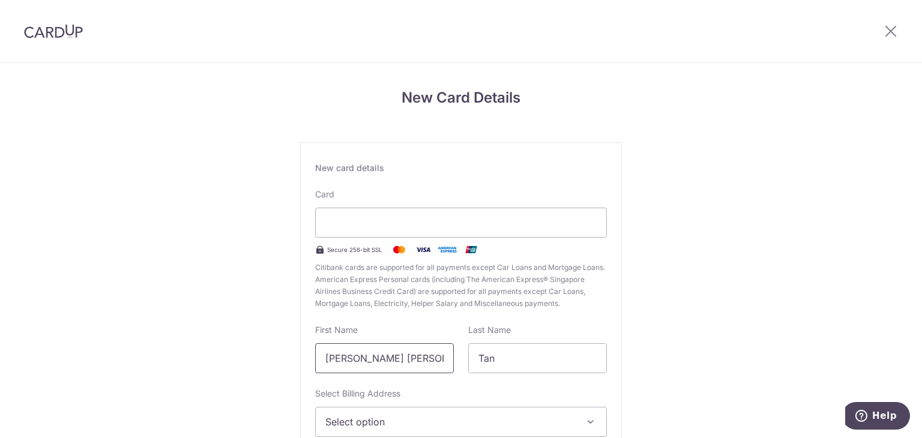
click at [433, 343] on input "[PERSON_NAME] [PERSON_NAME]" at bounding box center [384, 358] width 139 height 30
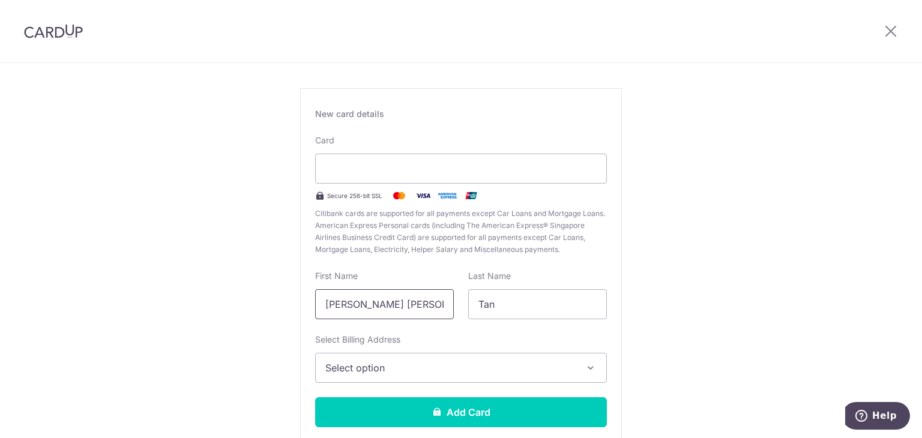
scroll to position [120, 0]
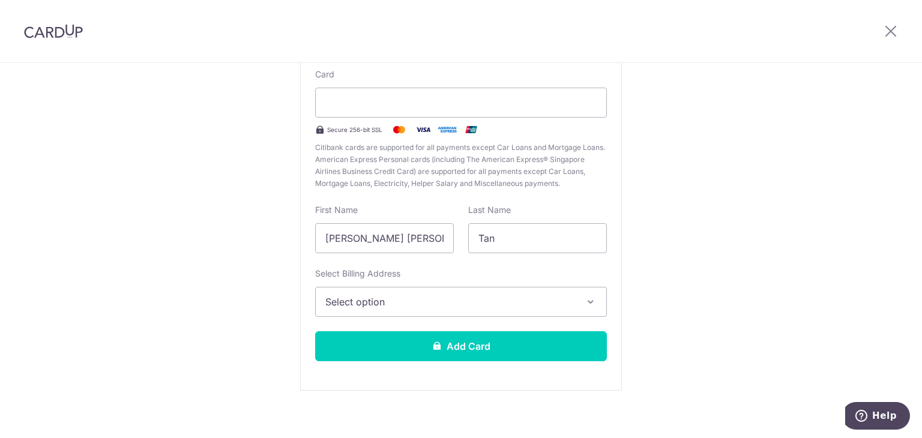
click at [587, 301] on icon "button" at bounding box center [590, 302] width 12 height 12
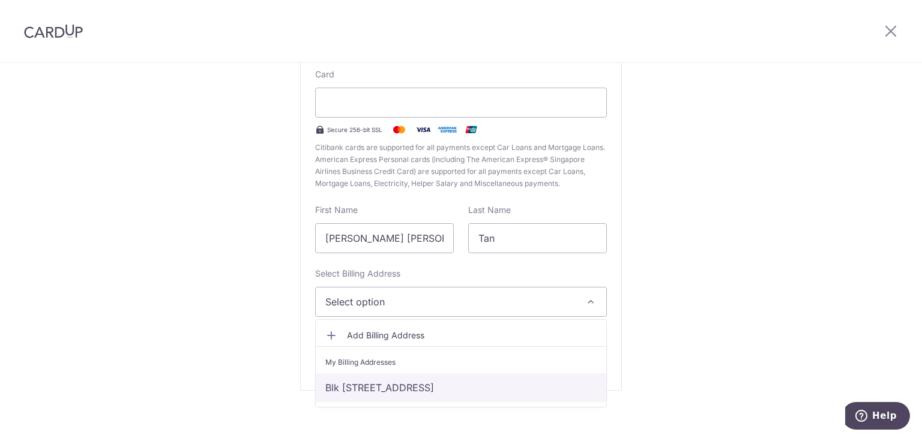
click at [502, 385] on link "Blk [STREET_ADDRESS]" at bounding box center [461, 387] width 290 height 29
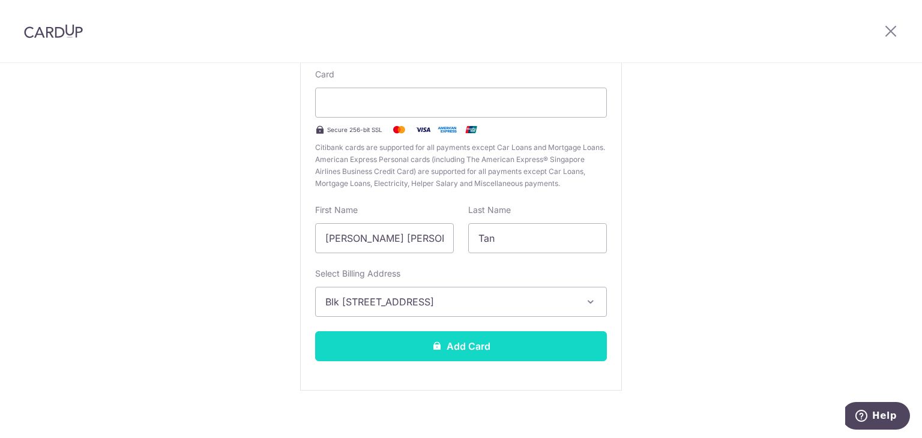
click at [506, 345] on button "Add Card" at bounding box center [461, 346] width 292 height 30
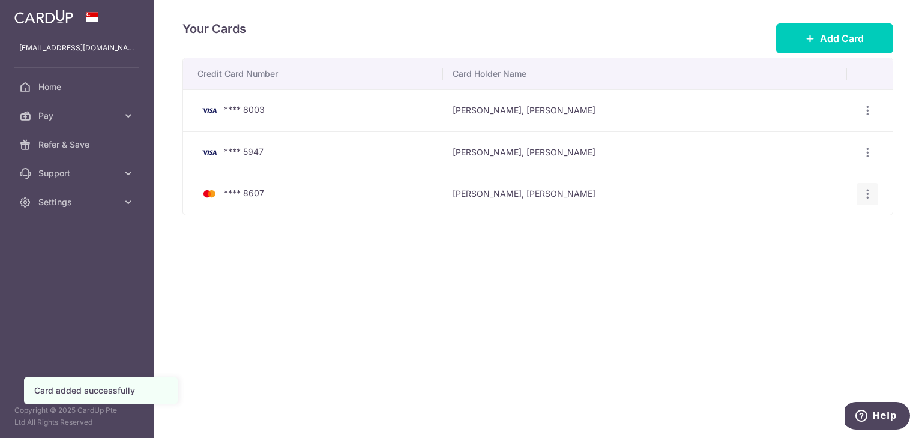
click at [865, 117] on icon "button" at bounding box center [867, 110] width 13 height 13
click at [458, 298] on div "Your Cards Add Card Credit Card Number Card Holder Name **** 8003 Sze Lieh, Dav…" at bounding box center [538, 219] width 768 height 438
click at [122, 108] on link "Pay" at bounding box center [77, 115] width 154 height 29
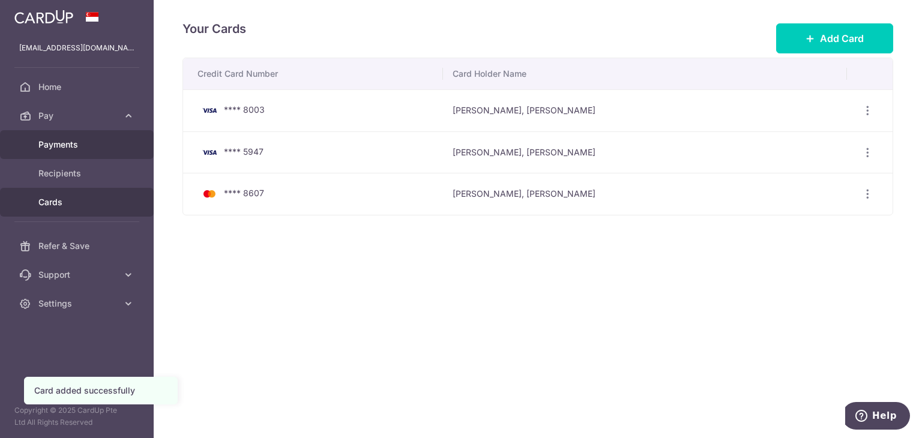
click at [122, 145] on link "Payments" at bounding box center [77, 144] width 154 height 29
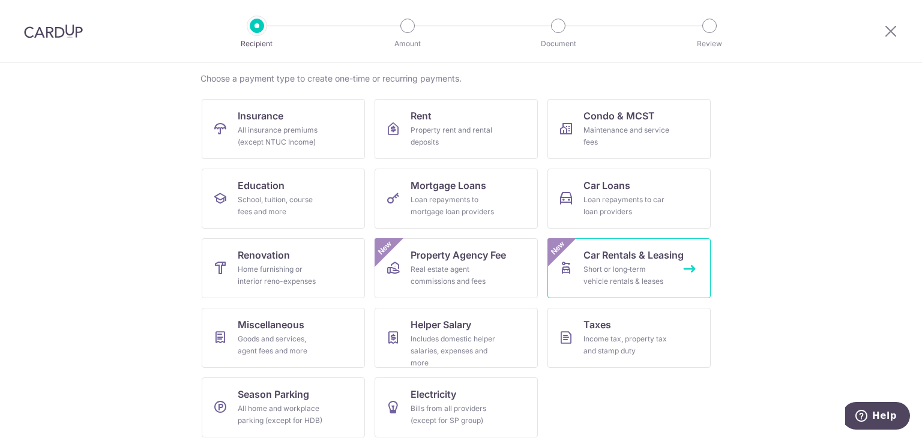
scroll to position [98, 0]
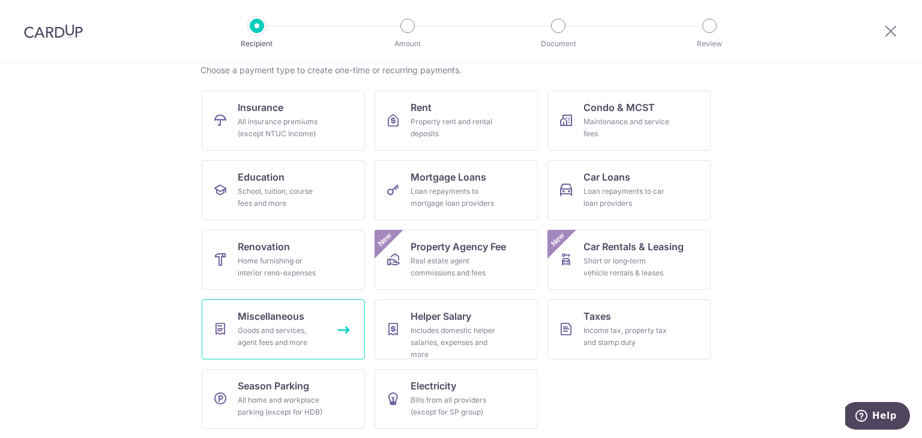
click at [263, 327] on div "Goods and services, agent fees and more" at bounding box center [281, 337] width 86 height 24
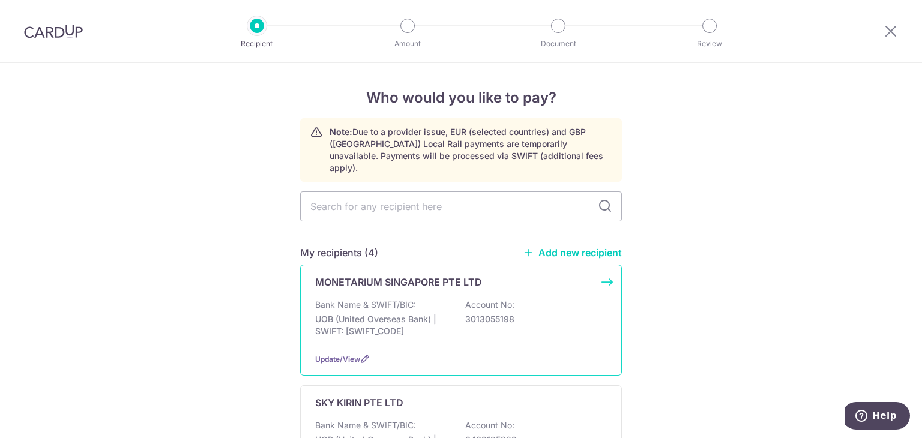
scroll to position [60, 0]
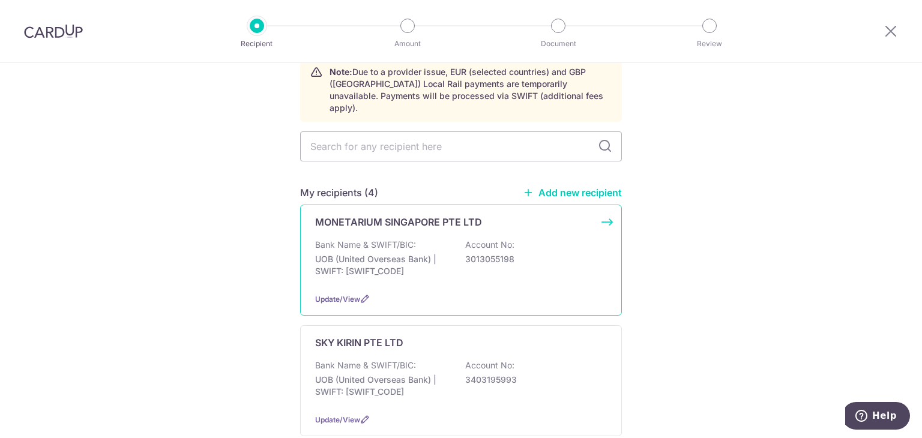
click at [372, 239] on p "Bank Name & SWIFT/BIC:" at bounding box center [365, 245] width 101 height 12
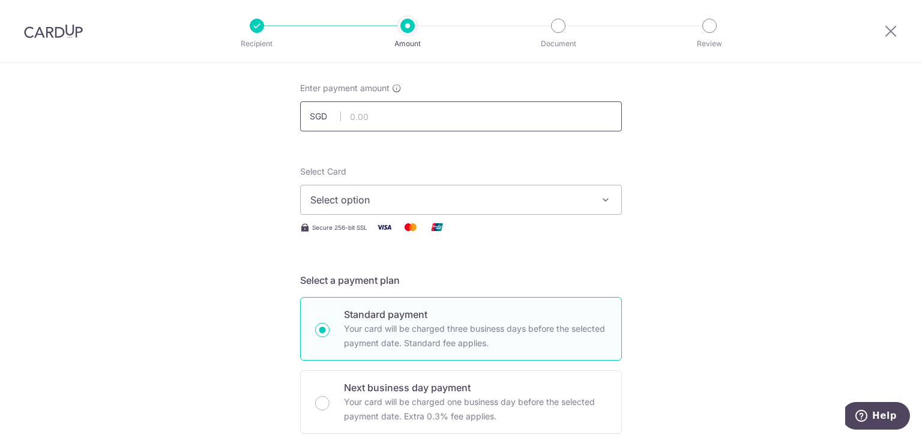
click at [365, 113] on input "text" at bounding box center [461, 116] width 322 height 30
type input "3,360.00"
click at [577, 193] on span "Select option" at bounding box center [450, 200] width 280 height 14
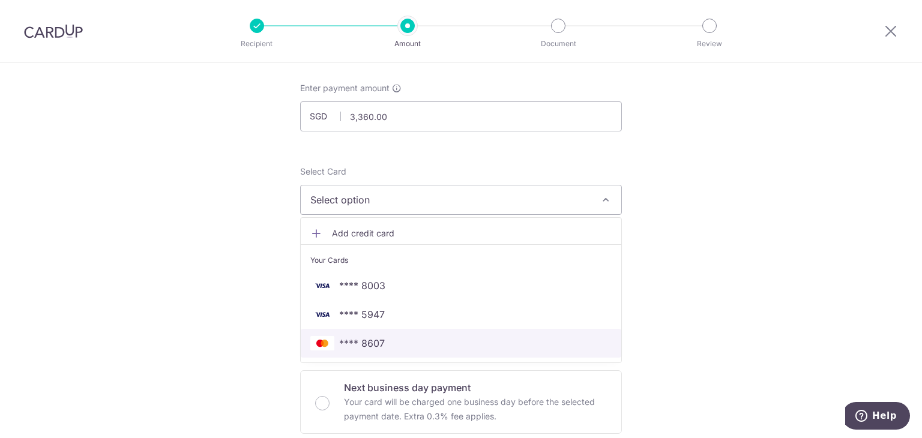
click at [456, 343] on span "**** 8607" at bounding box center [460, 343] width 301 height 14
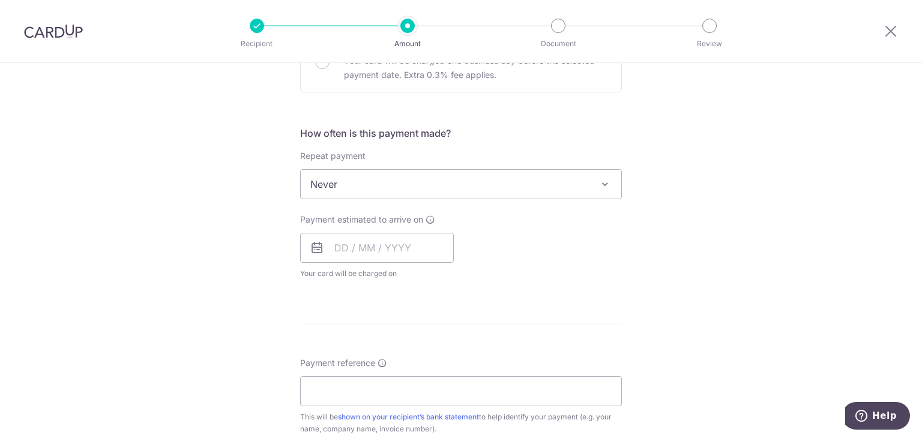
scroll to position [480, 0]
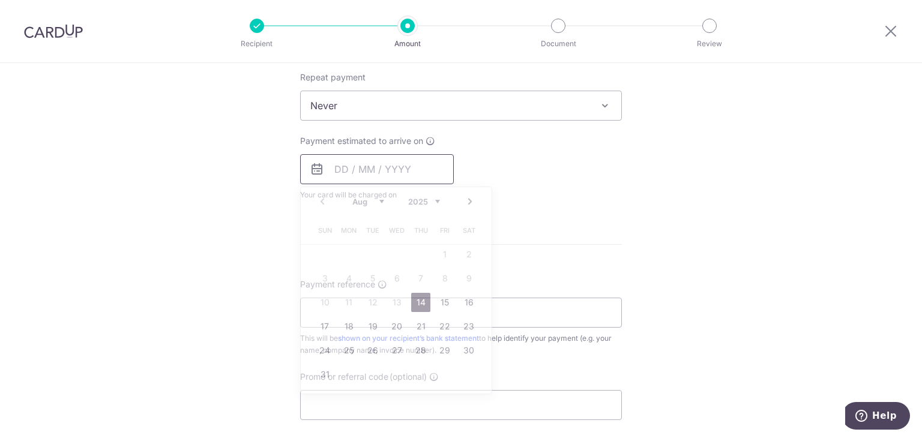
click at [409, 155] on input "text" at bounding box center [377, 169] width 154 height 30
click at [317, 350] on link "24" at bounding box center [324, 350] width 19 height 19
type input "[DATE]"
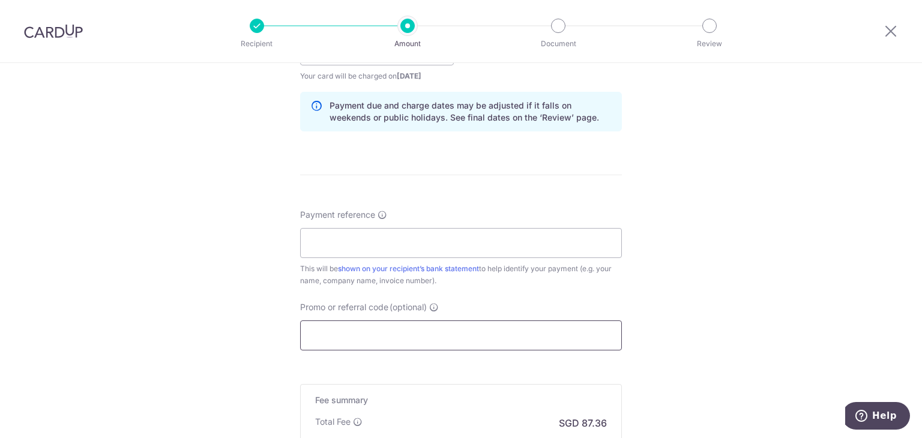
scroll to position [600, 0]
click at [365, 234] on input "Payment reference" at bounding box center [461, 242] width 322 height 30
click at [344, 333] on input "Promo or referral code (optional)" at bounding box center [461, 334] width 322 height 30
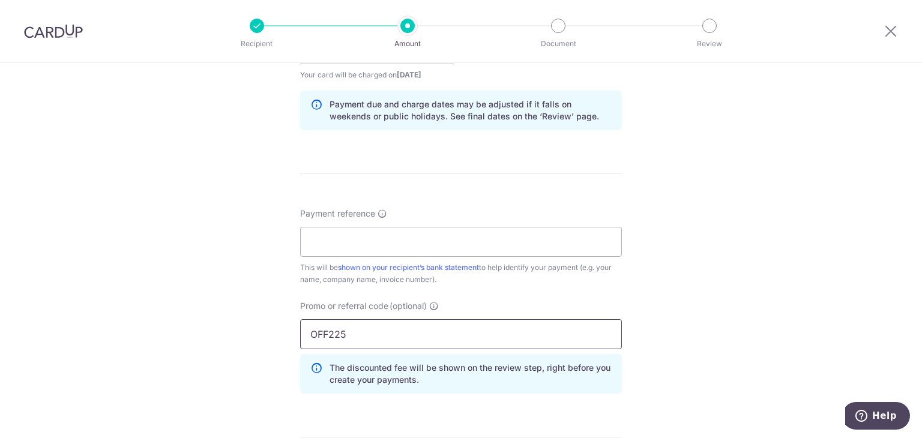
type input "OFF225"
click at [750, 299] on div "Tell us more about your payment Enter payment amount SGD 3,360.00 3360.00 Selec…" at bounding box center [461, 57] width 922 height 1189
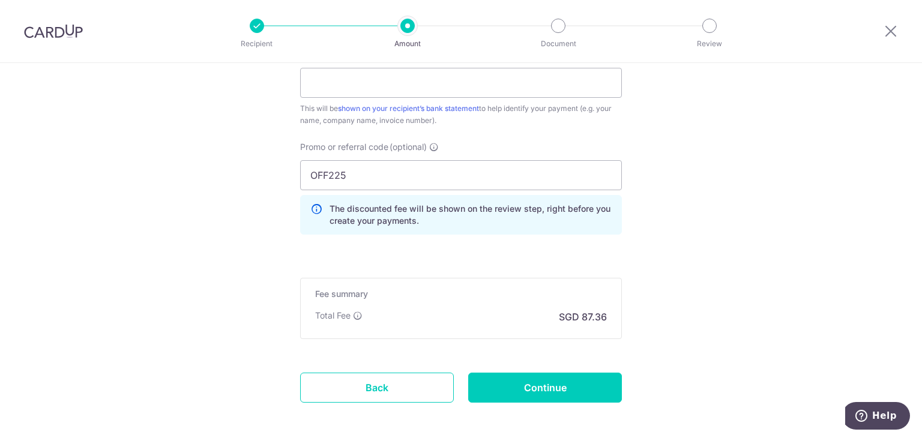
scroll to position [780, 0]
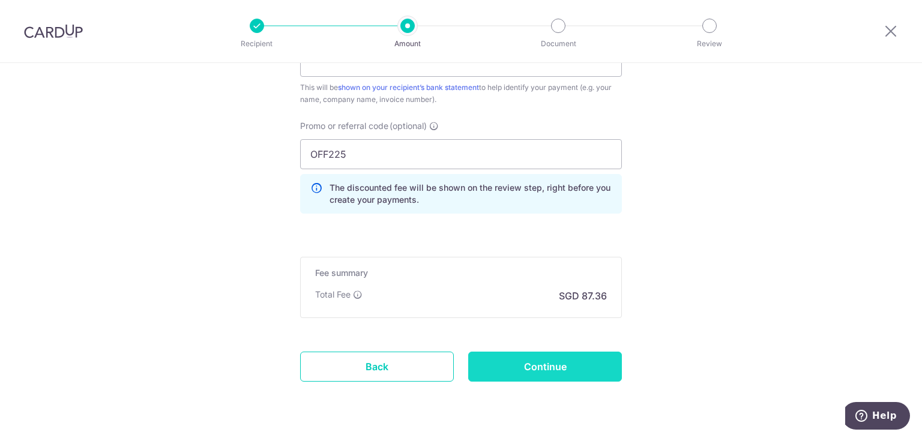
click at [580, 361] on input "Continue" at bounding box center [545, 367] width 154 height 30
type input "Create Schedule"
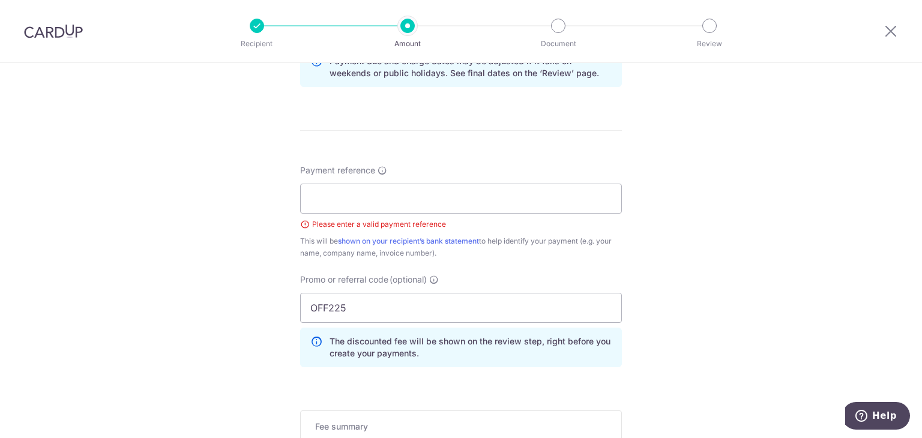
scroll to position [617, 0]
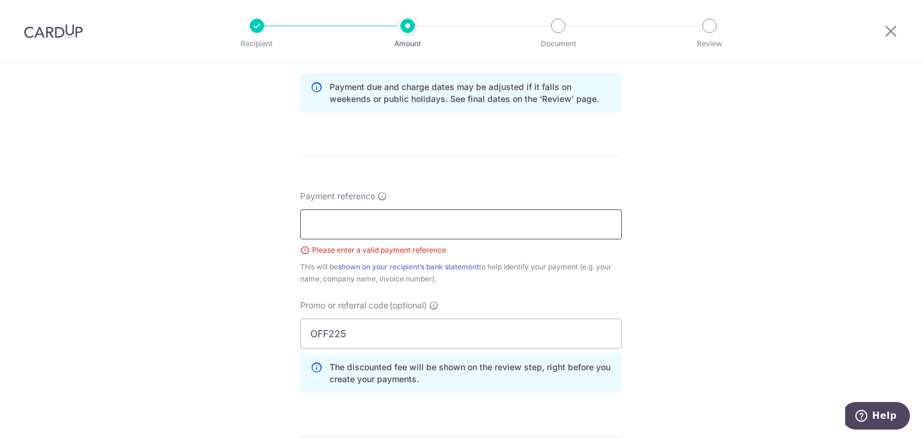
click at [343, 212] on input "Payment reference" at bounding box center [461, 224] width 322 height 30
type input "5894"
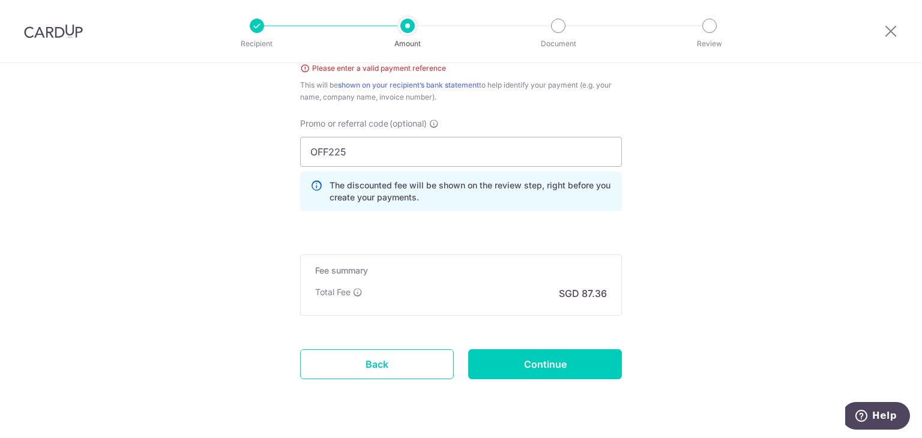
scroll to position [829, 0]
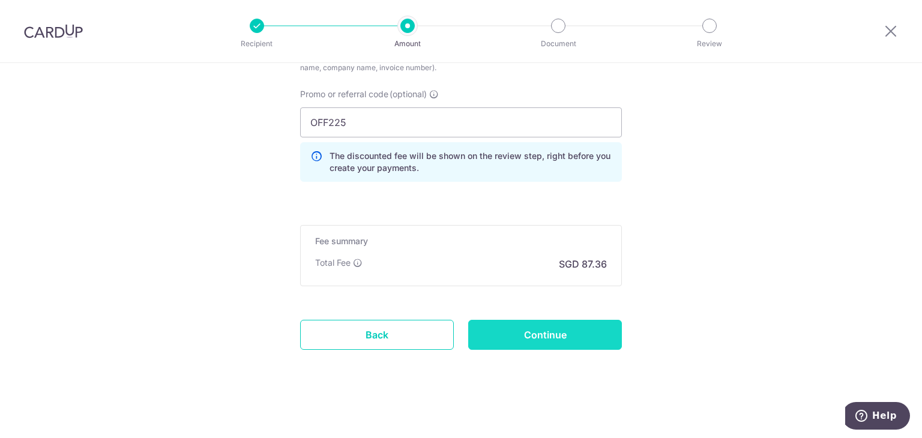
click at [585, 335] on input "Continue" at bounding box center [545, 335] width 154 height 30
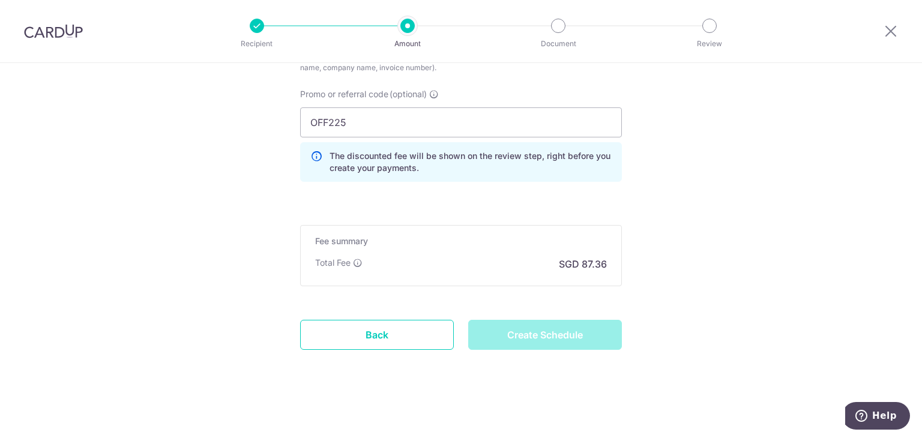
type input "Create Schedule"
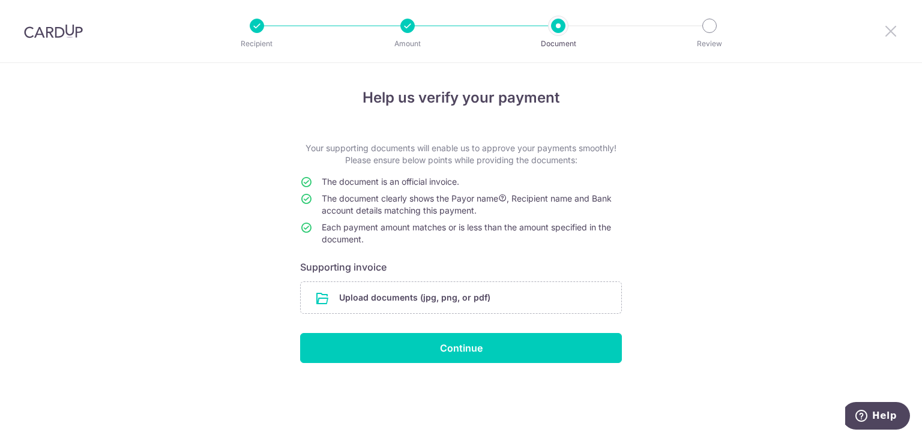
click at [887, 26] on icon at bounding box center [890, 30] width 14 height 15
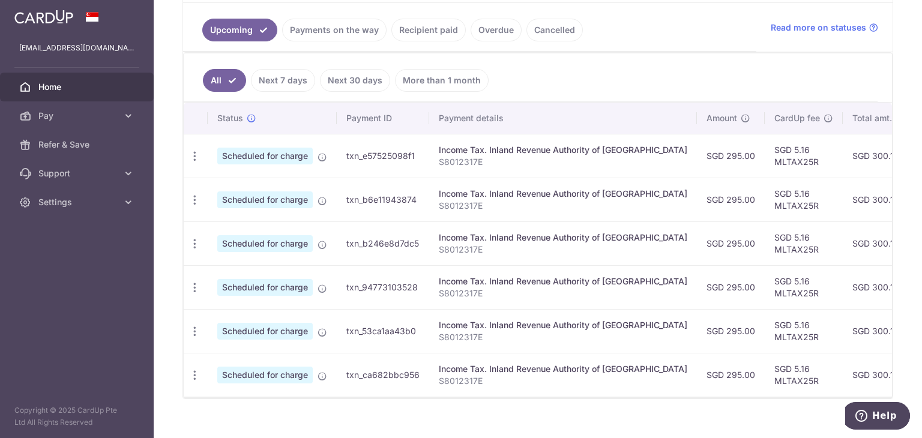
scroll to position [275, 0]
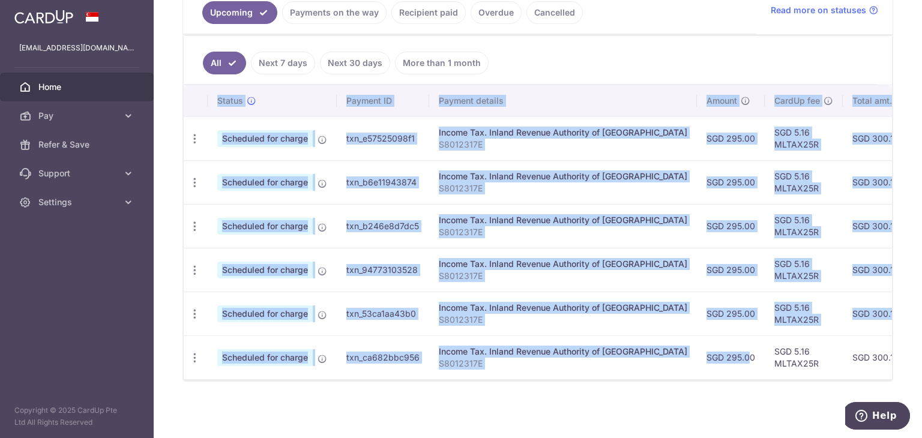
drag, startPoint x: 692, startPoint y: 372, endPoint x: 743, endPoint y: 375, distance: 51.1
click at [743, 375] on div "Status Payment ID Payment details Amount CardUp fee Total amt. Charge date Due …" at bounding box center [538, 232] width 708 height 294
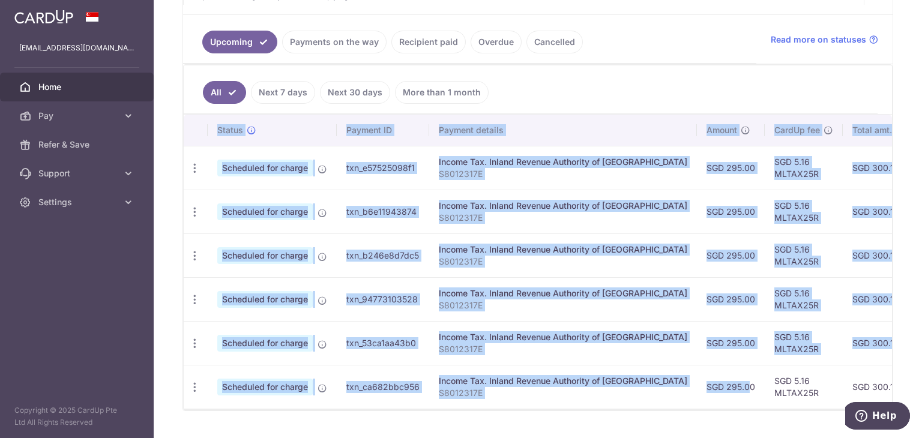
scroll to position [215, 0]
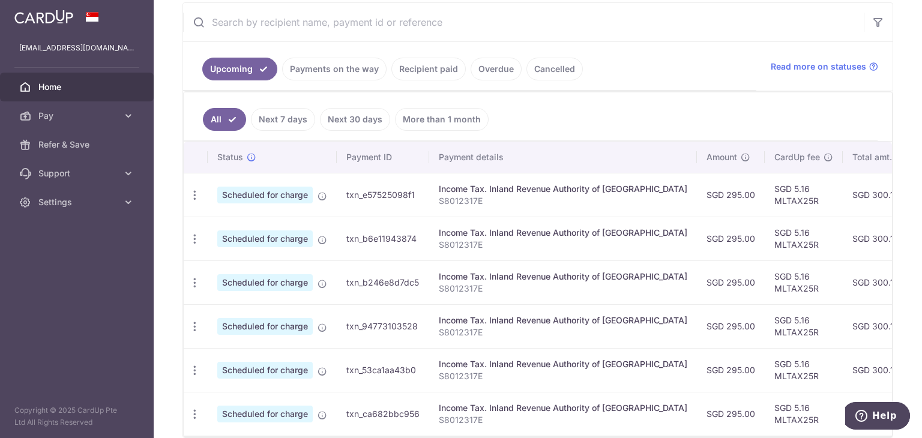
click at [434, 68] on link "Recipient paid" at bounding box center [428, 69] width 74 height 23
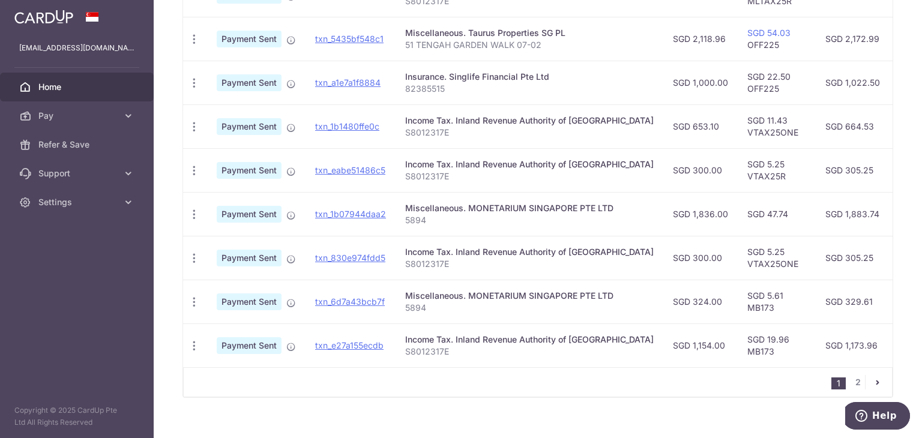
scroll to position [428, 0]
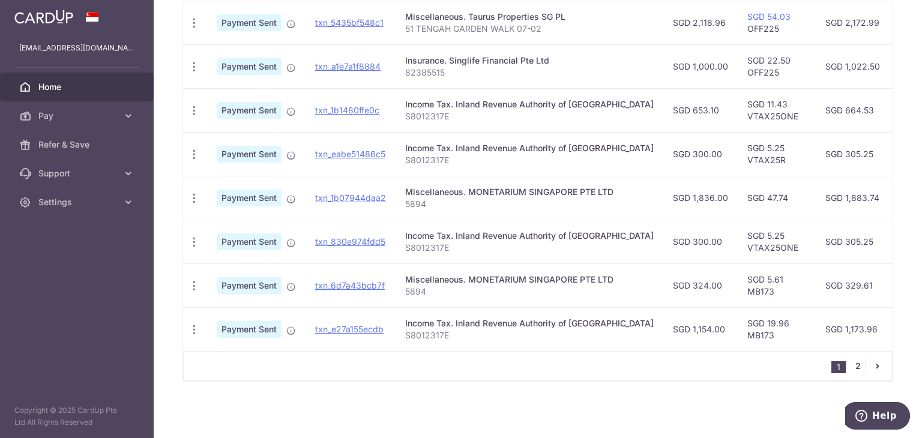
click at [854, 362] on link "2" at bounding box center [857, 366] width 14 height 14
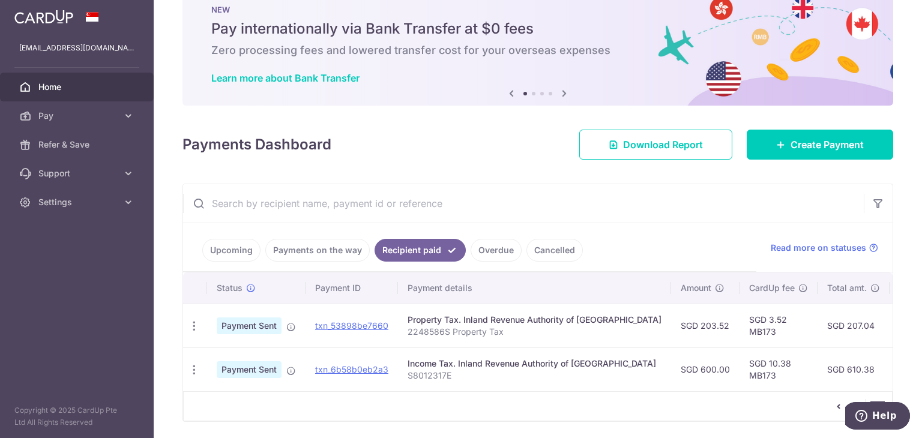
scroll to position [79, 0]
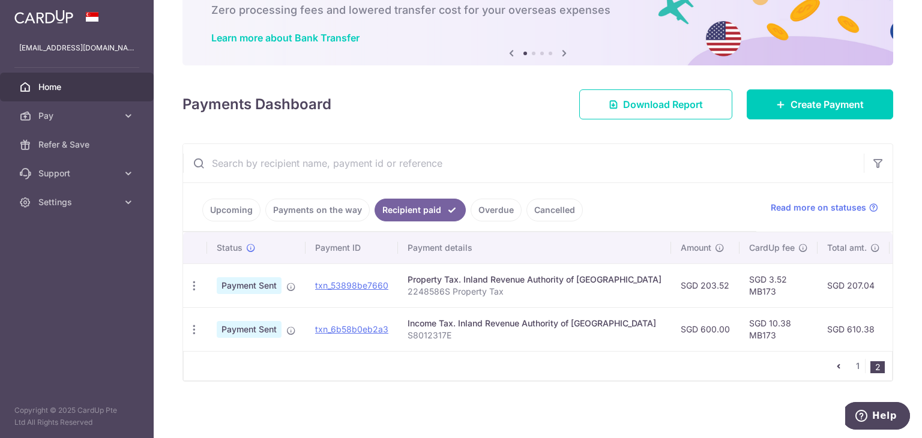
click at [833, 368] on icon "pager" at bounding box center [838, 366] width 10 height 10
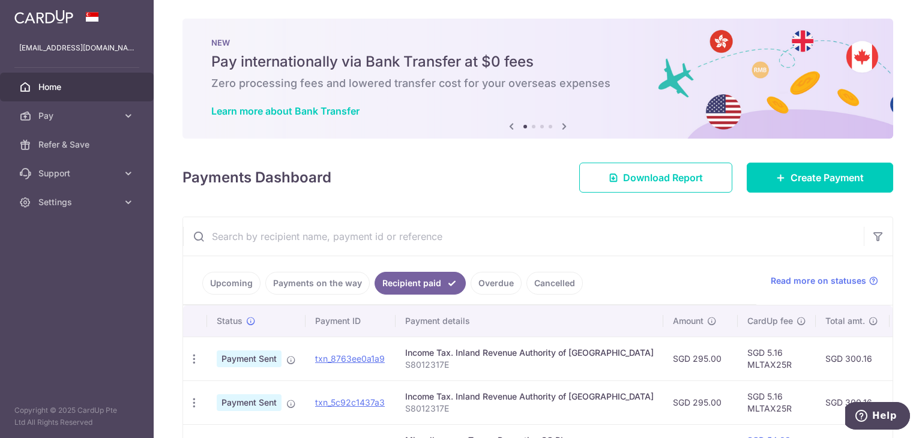
scroll to position [0, 0]
